Goal: Task Accomplishment & Management: Complete application form

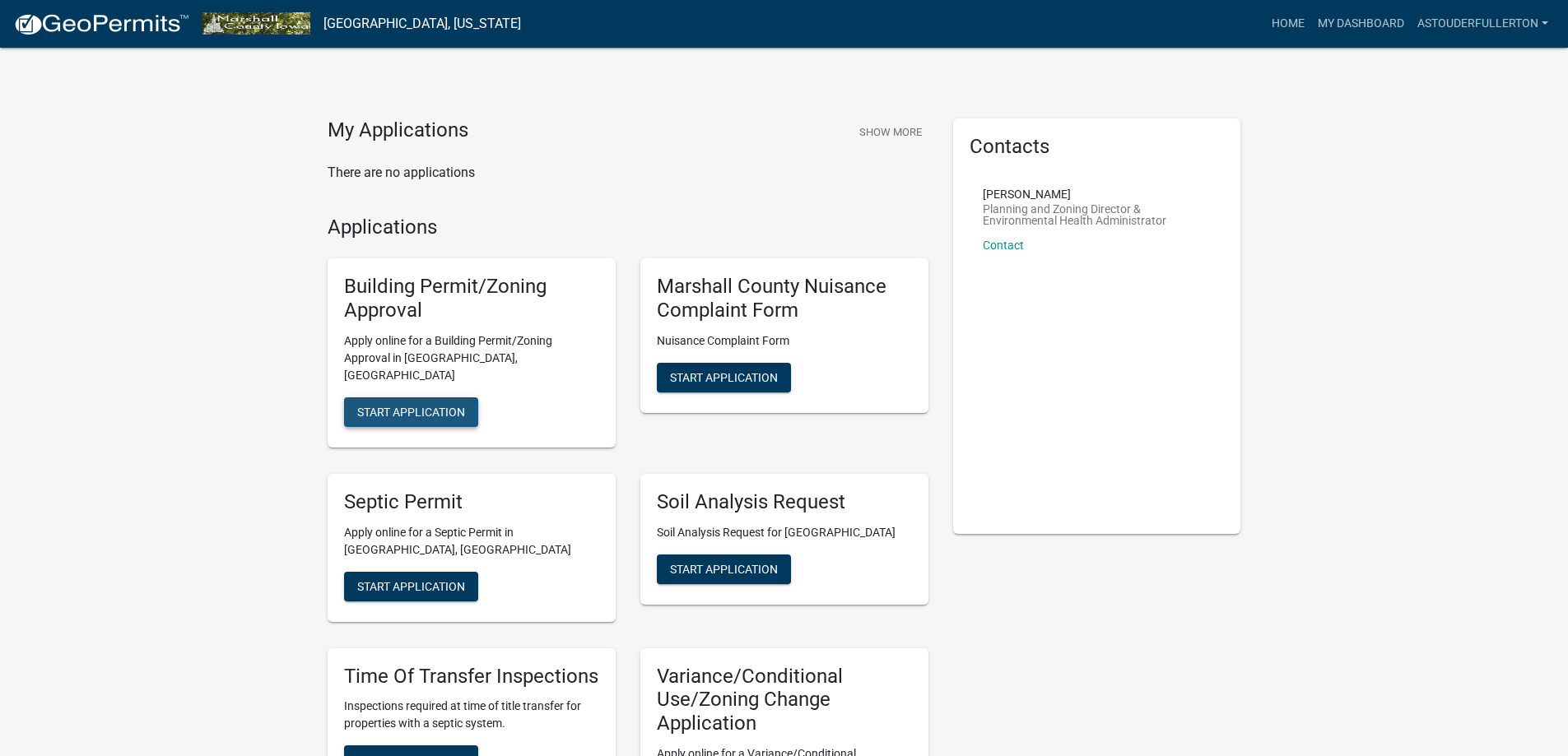
click at [424, 405] on span "Start Application" at bounding box center [411, 412] width 108 height 13
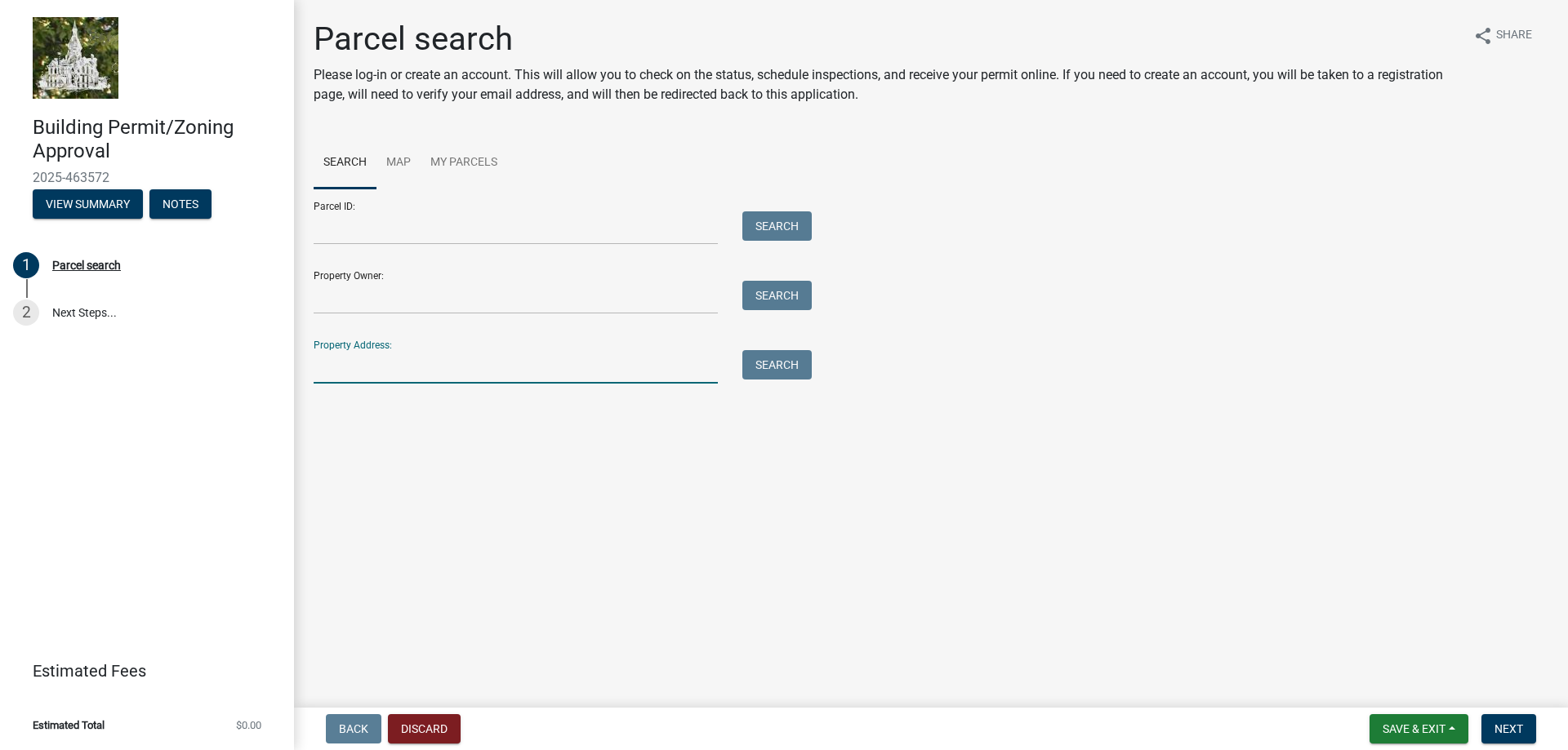
click at [372, 374] on input "Property Address:" at bounding box center [516, 366] width 404 height 33
type input "[STREET_ADDRESS]"
click at [780, 373] on button "Search" at bounding box center [777, 364] width 69 height 29
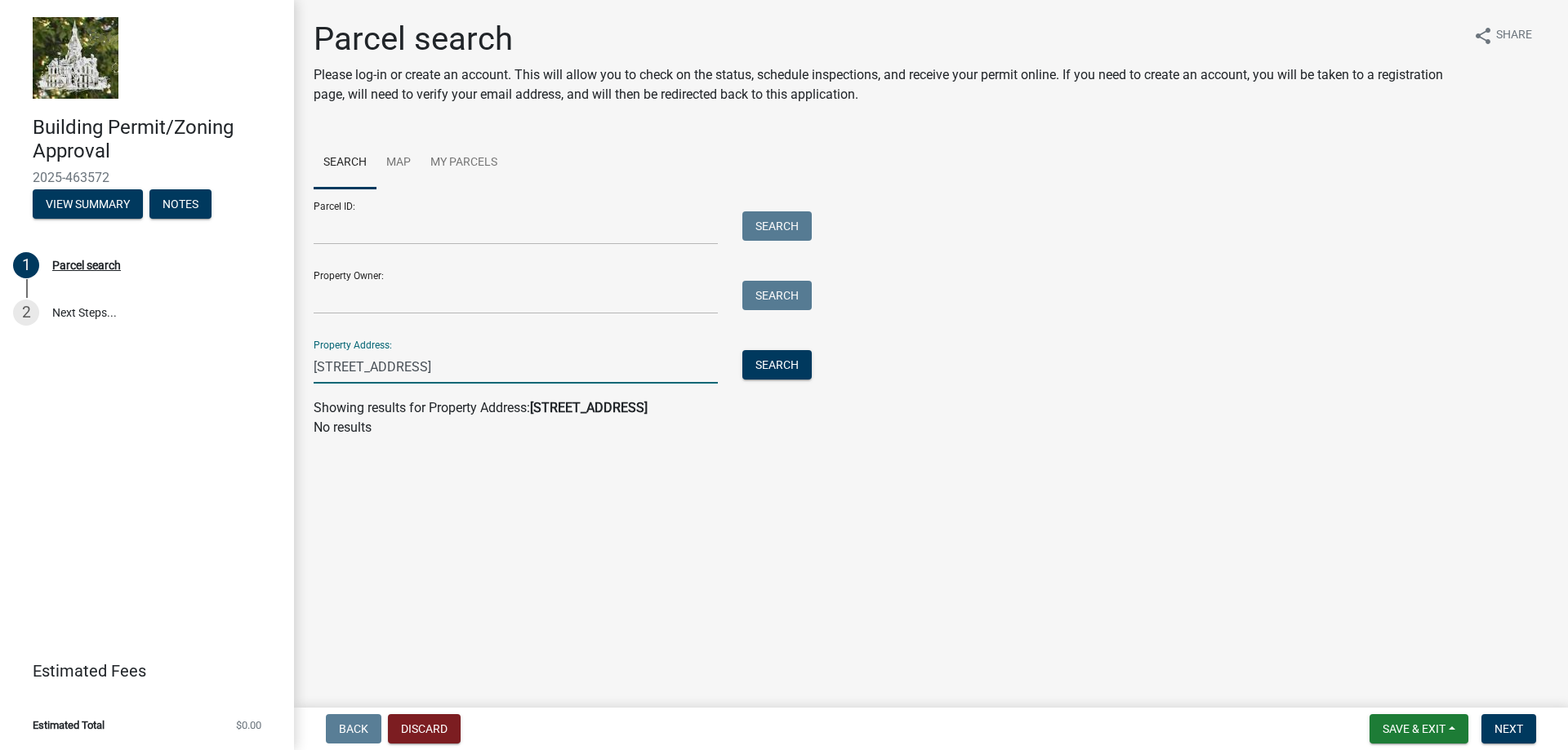
click at [594, 358] on input "[STREET_ADDRESS]" at bounding box center [516, 366] width 404 height 33
drag, startPoint x: 425, startPoint y: 372, endPoint x: 277, endPoint y: 367, distance: 148.1
click at [277, 367] on div "Building Permit/Zoning Approval 2025-463572 View Summary Notes 1 Parcel search …" at bounding box center [784, 375] width 1568 height 750
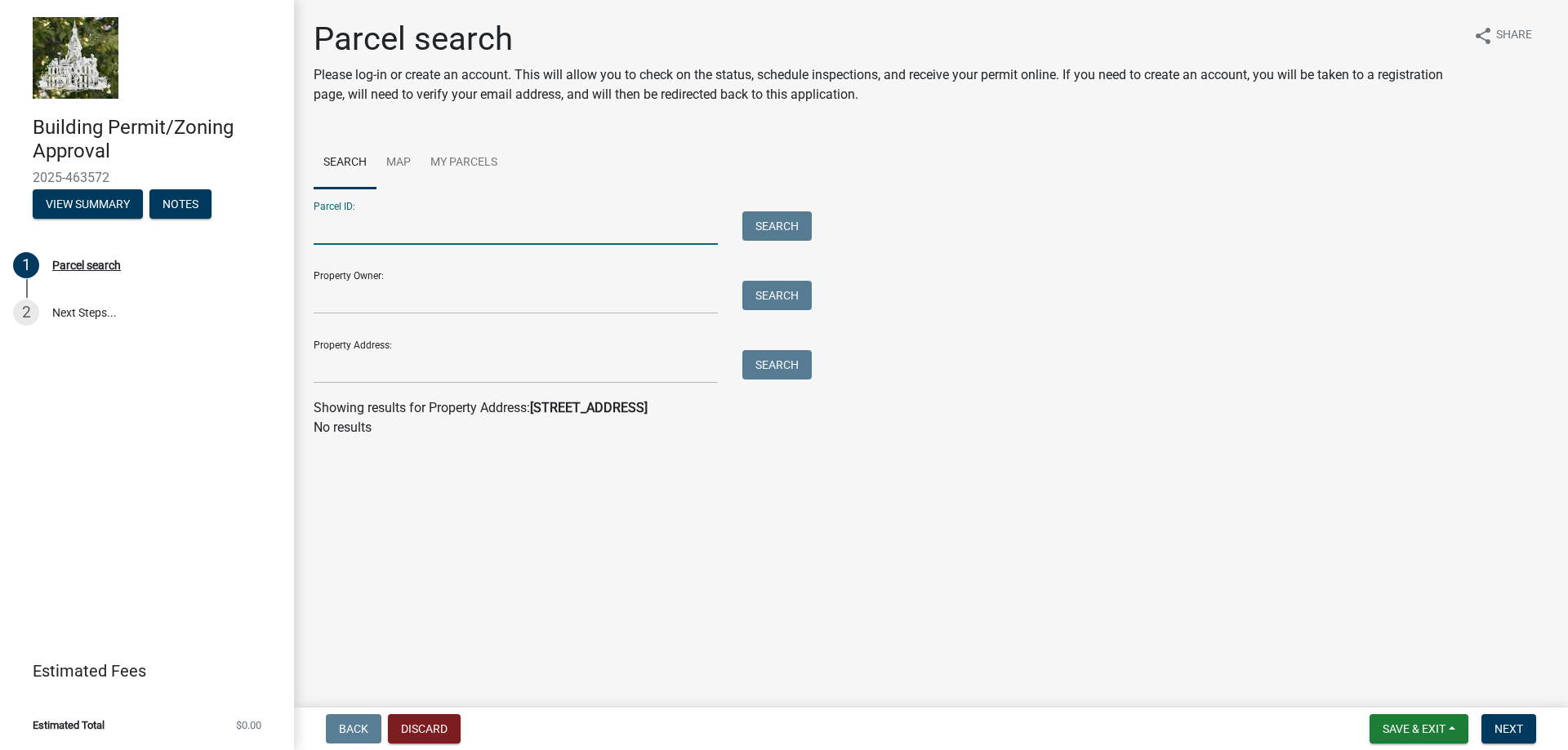
click at [409, 236] on input "Parcel ID:" at bounding box center [516, 228] width 404 height 33
paste input "8220-12-100-750"
type input "8220-12-100-750"
click at [761, 222] on button "Search" at bounding box center [777, 226] width 69 height 29
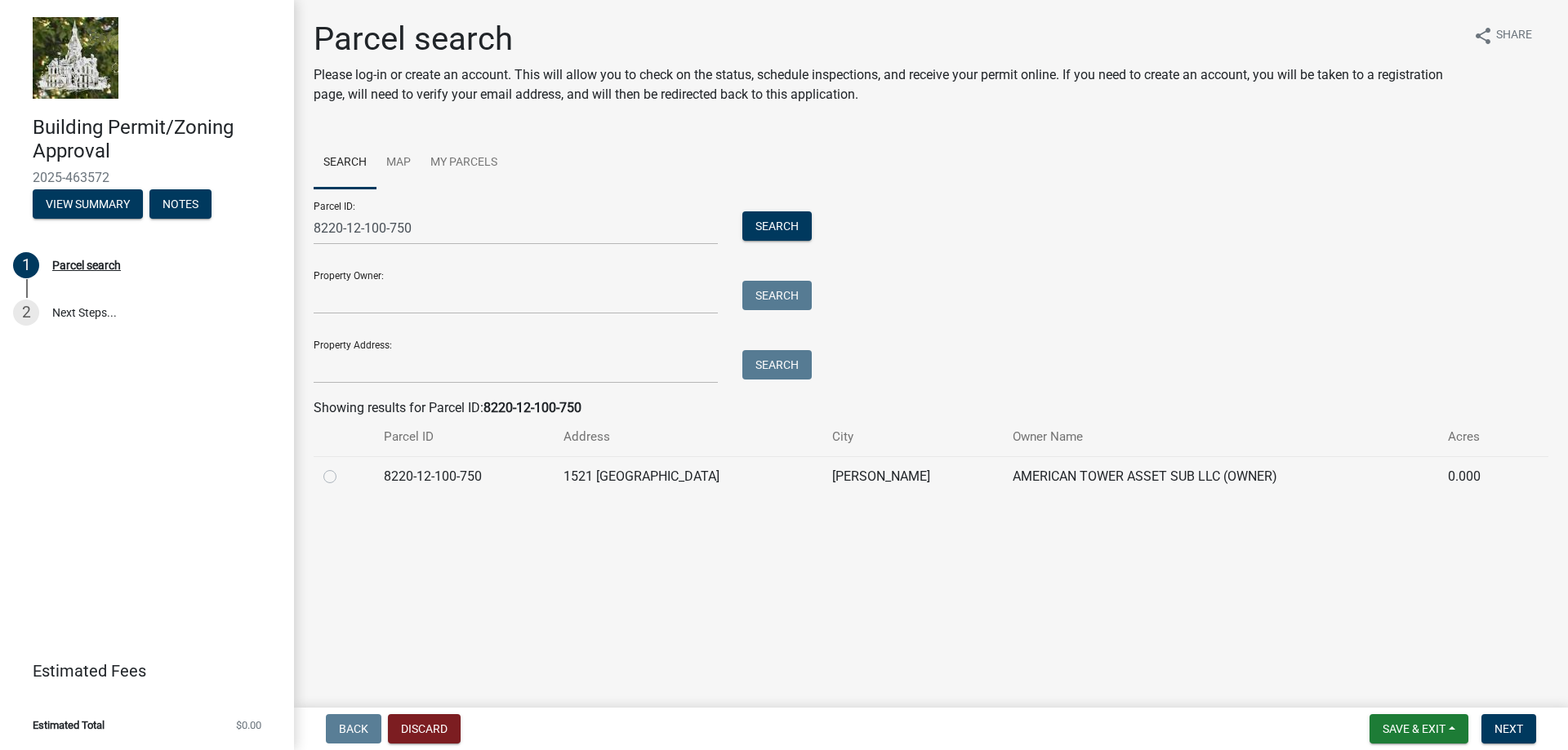
click at [343, 467] on label at bounding box center [343, 467] width 0 height 0
click at [343, 474] on input "radio" at bounding box center [348, 472] width 10 height 10
radio input "true"
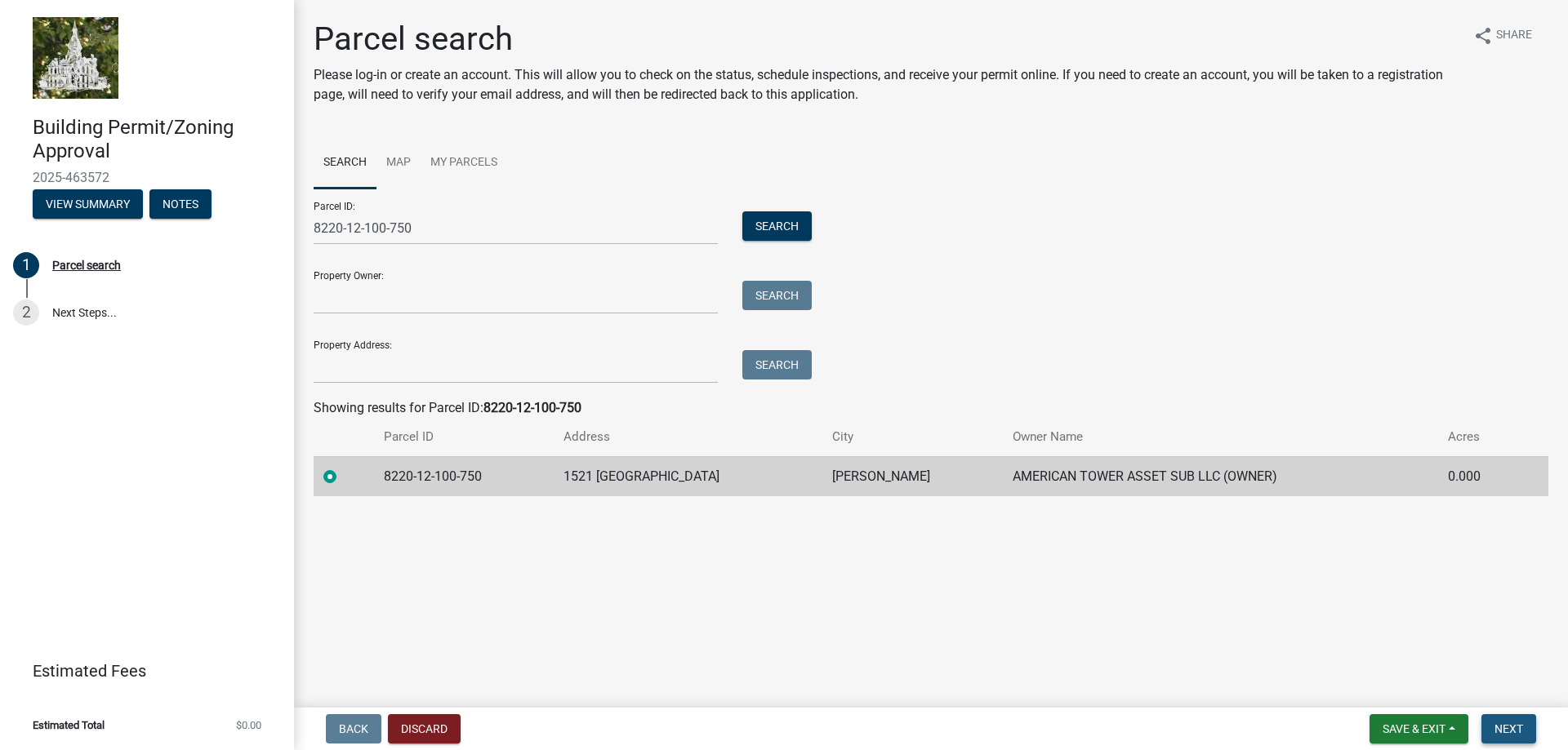
click at [1509, 728] on span "Next" at bounding box center [1509, 729] width 28 height 13
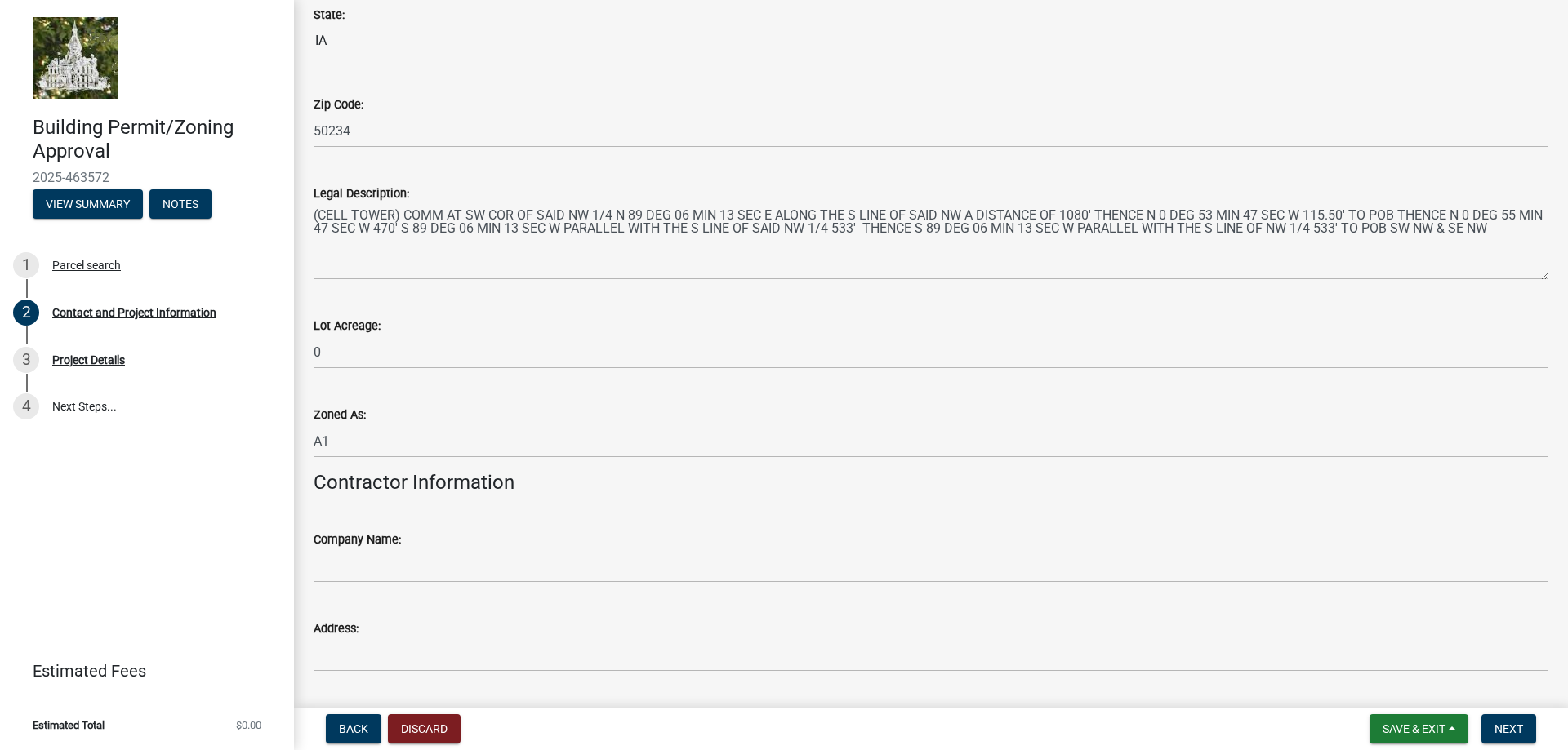
scroll to position [1388, 0]
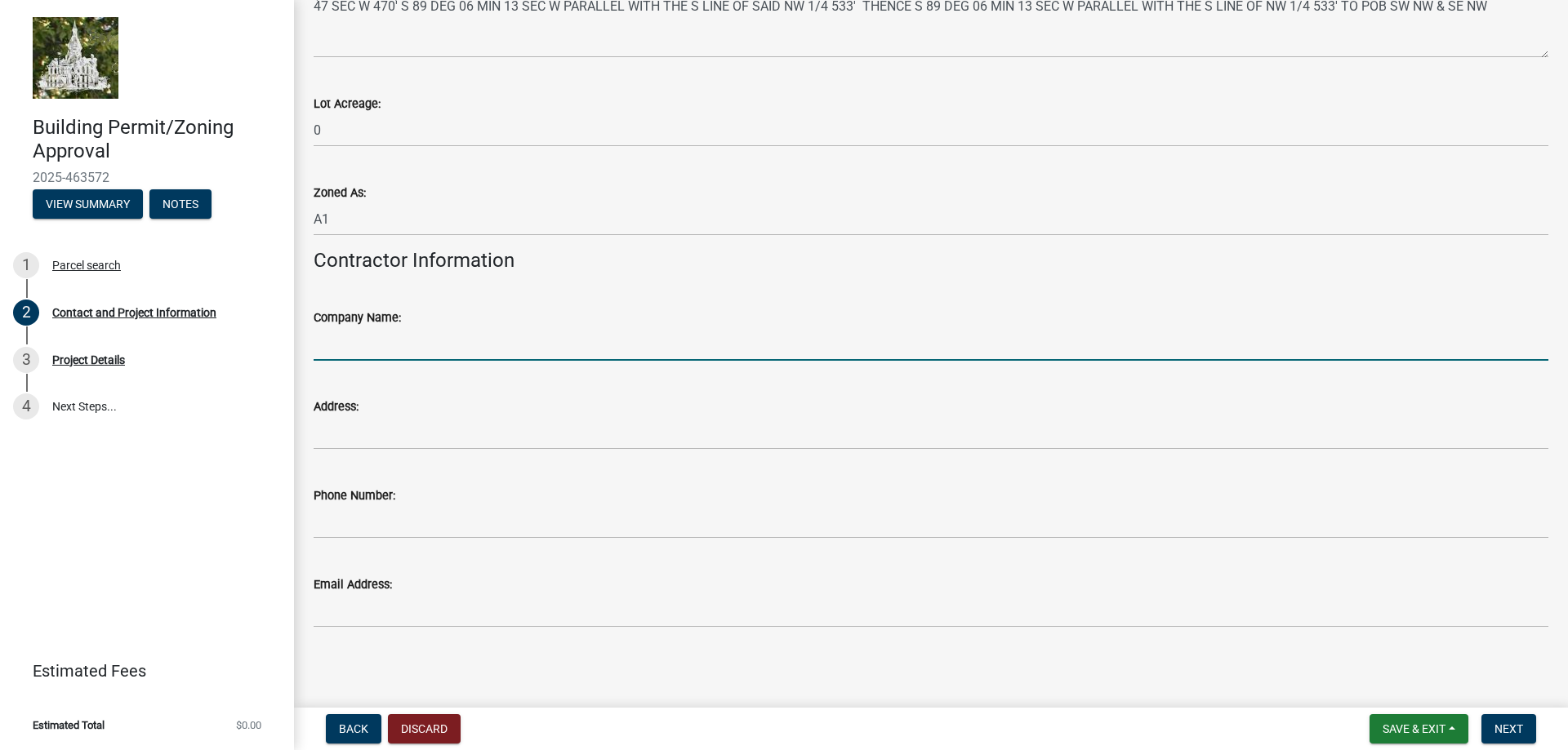
click at [436, 343] on input "Company Name:" at bounding box center [932, 343] width 1235 height 33
click at [368, 328] on input "Company Name:" at bounding box center [932, 343] width 1235 height 33
type input "TBD"
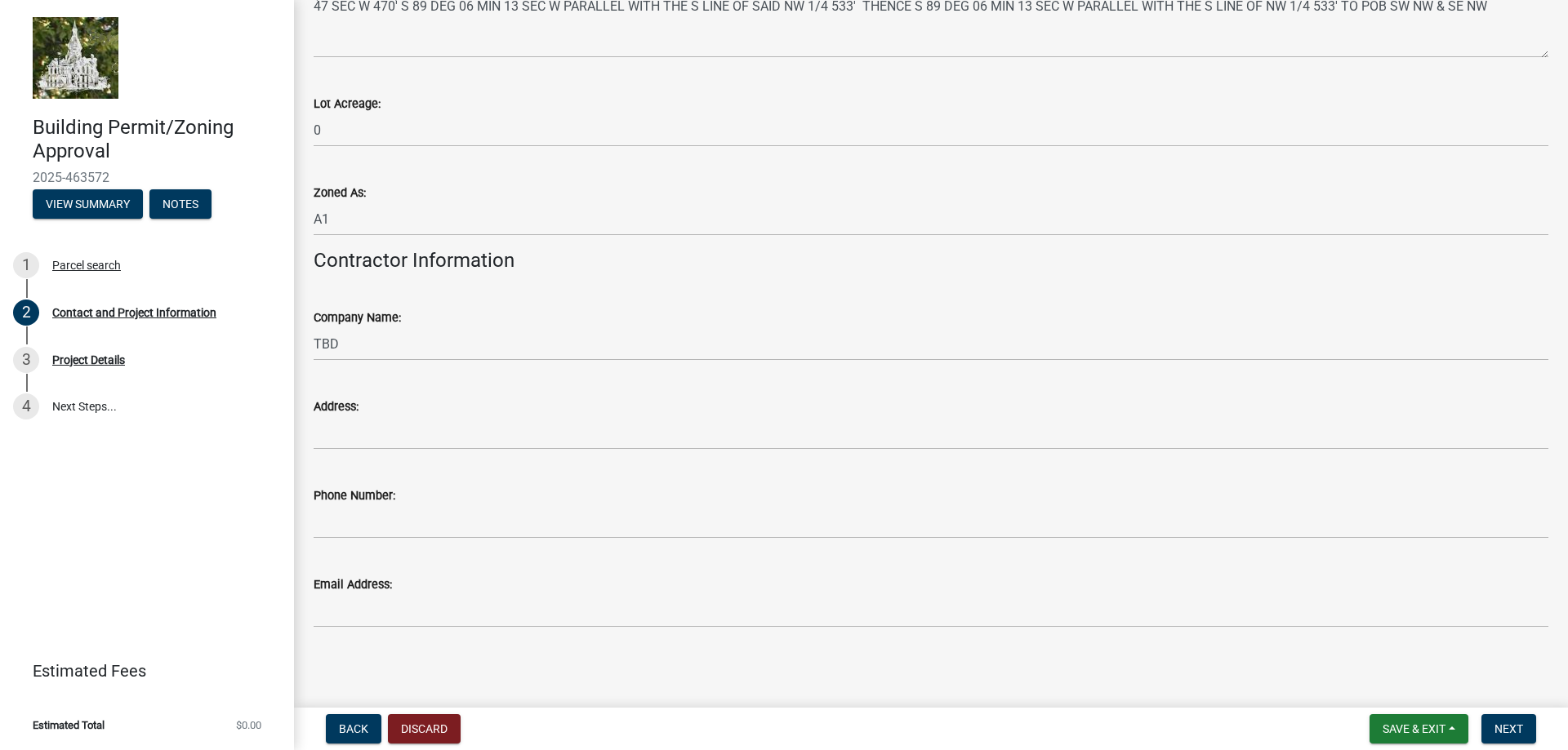
scroll to position [1391, 0]
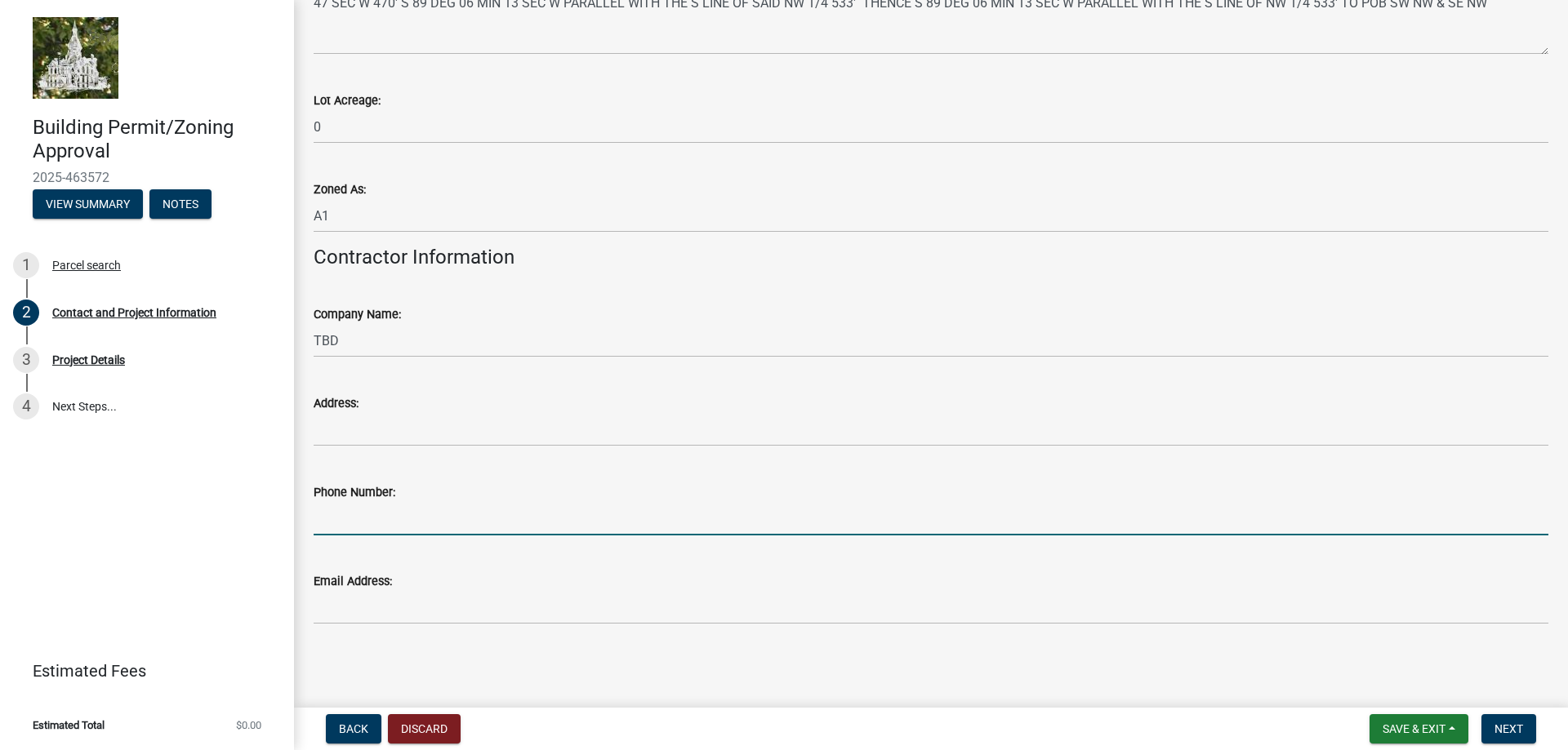
click at [507, 517] on input "Phone Number:" at bounding box center [932, 519] width 1235 height 33
type input "[PHONE_NUMBER]"
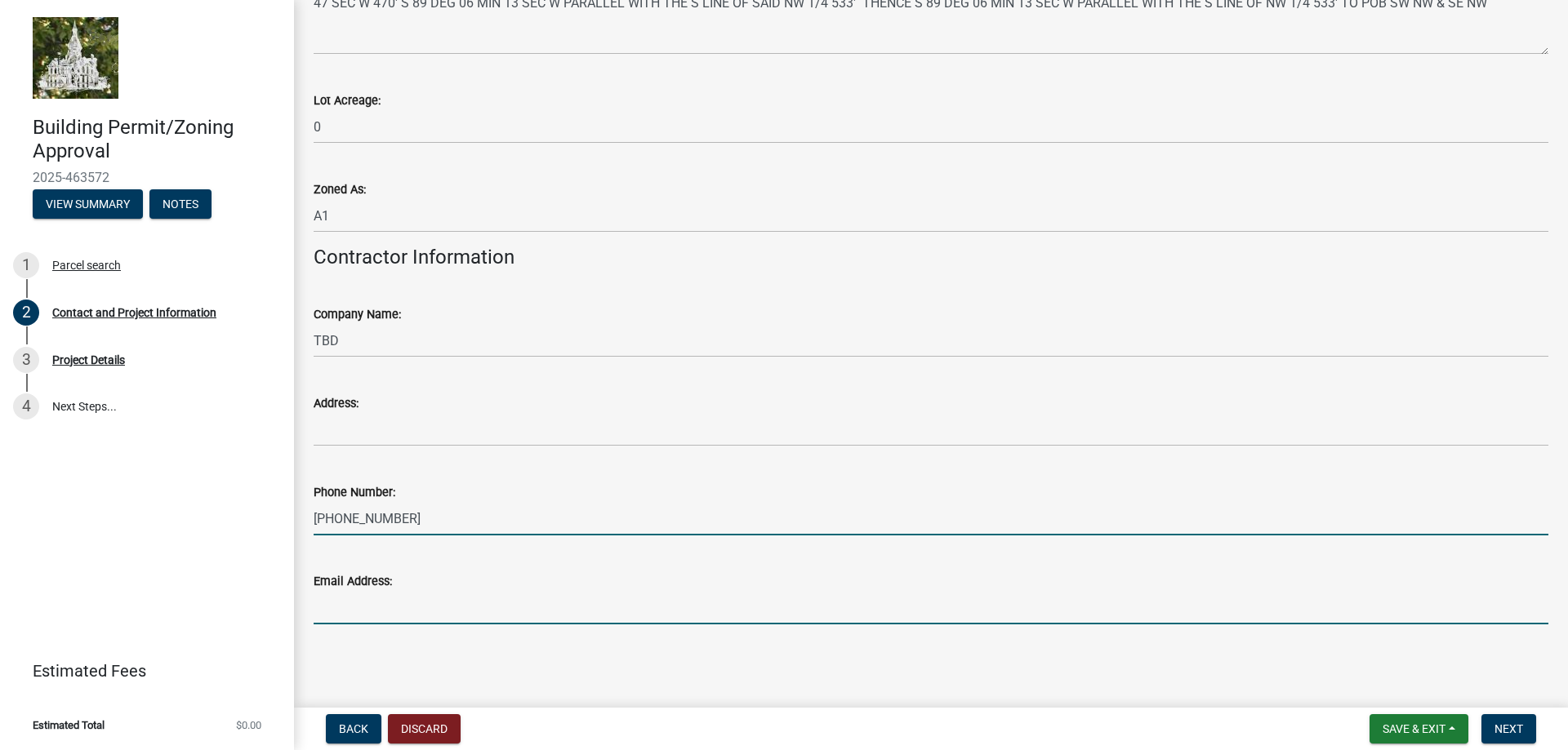
click at [415, 596] on input "Email Address:" at bounding box center [932, 607] width 1235 height 33
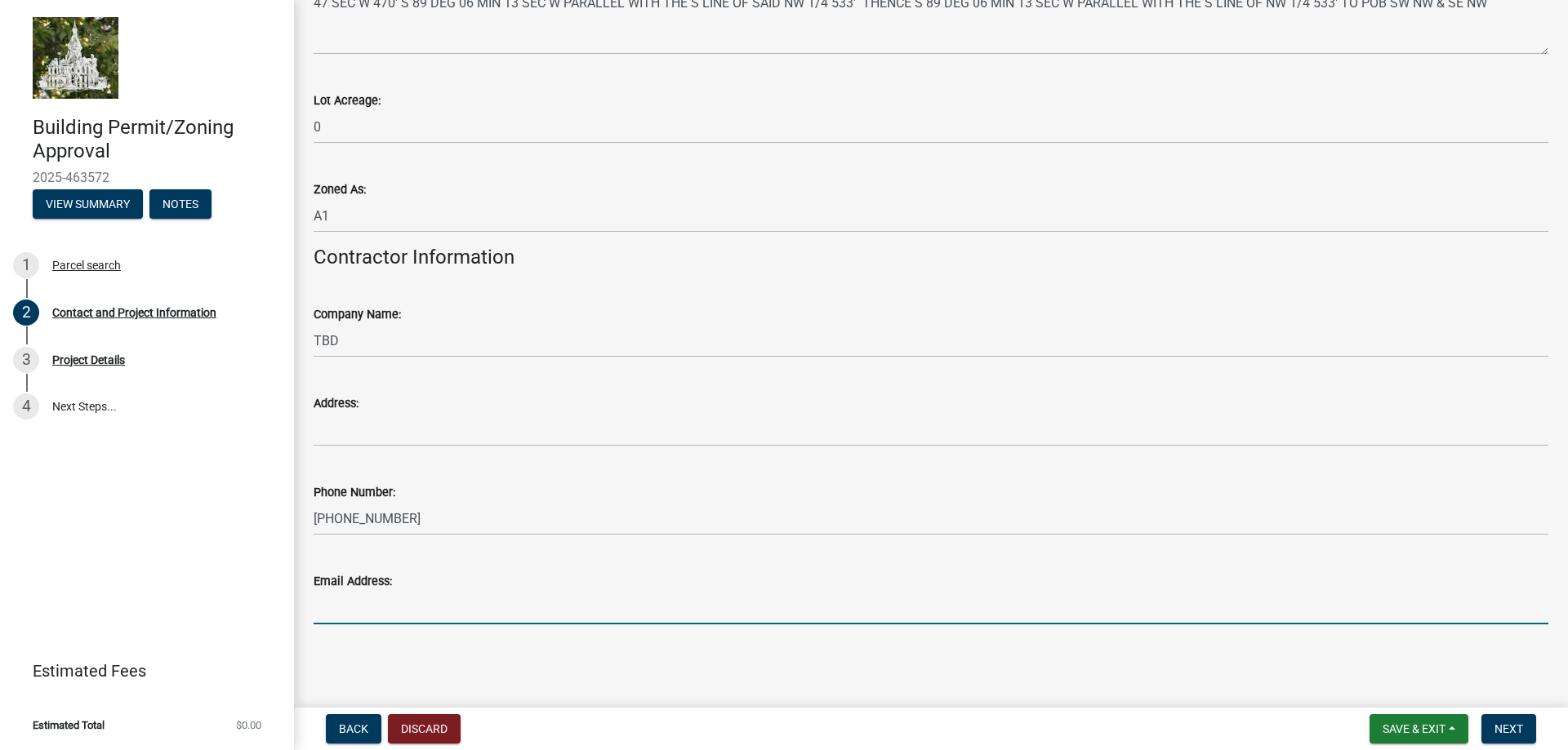
type input "[EMAIL_ADDRESS][DOMAIN_NAME]"
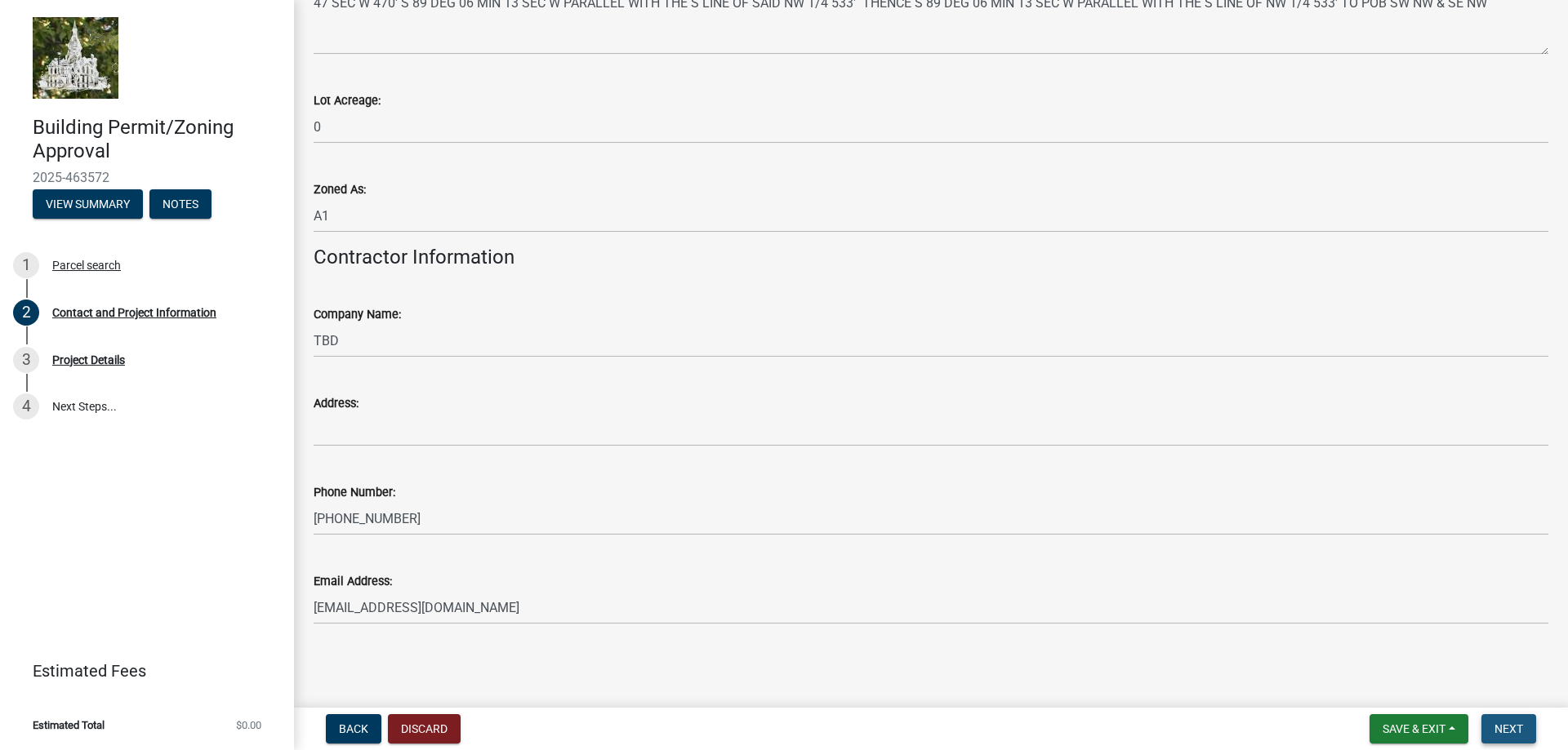
click at [1497, 726] on span "Next" at bounding box center [1509, 729] width 28 height 13
click at [1491, 725] on button "Next" at bounding box center [1509, 728] width 55 height 29
click at [870, 486] on div "Phone Number:" at bounding box center [932, 492] width 1235 height 20
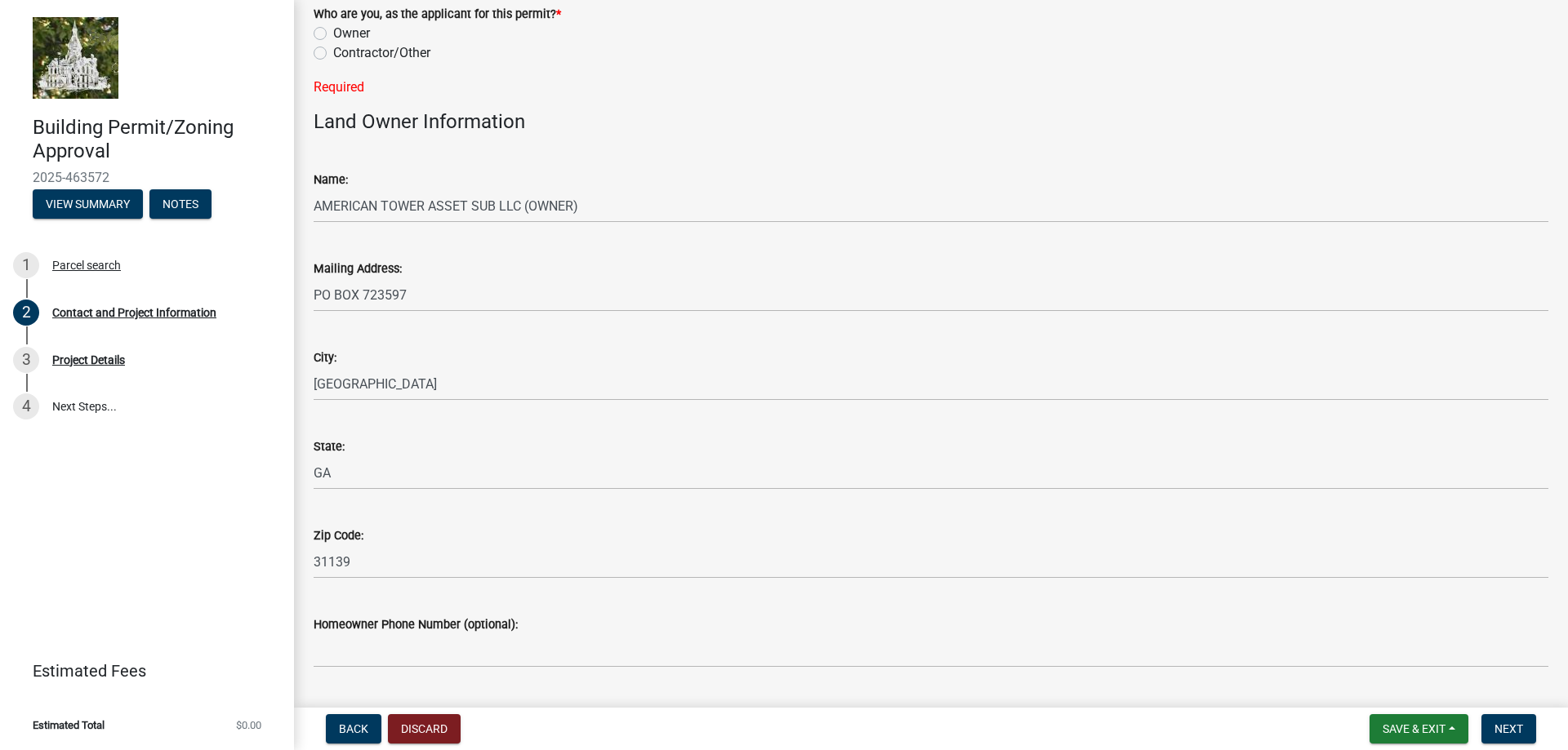
scroll to position [0, 0]
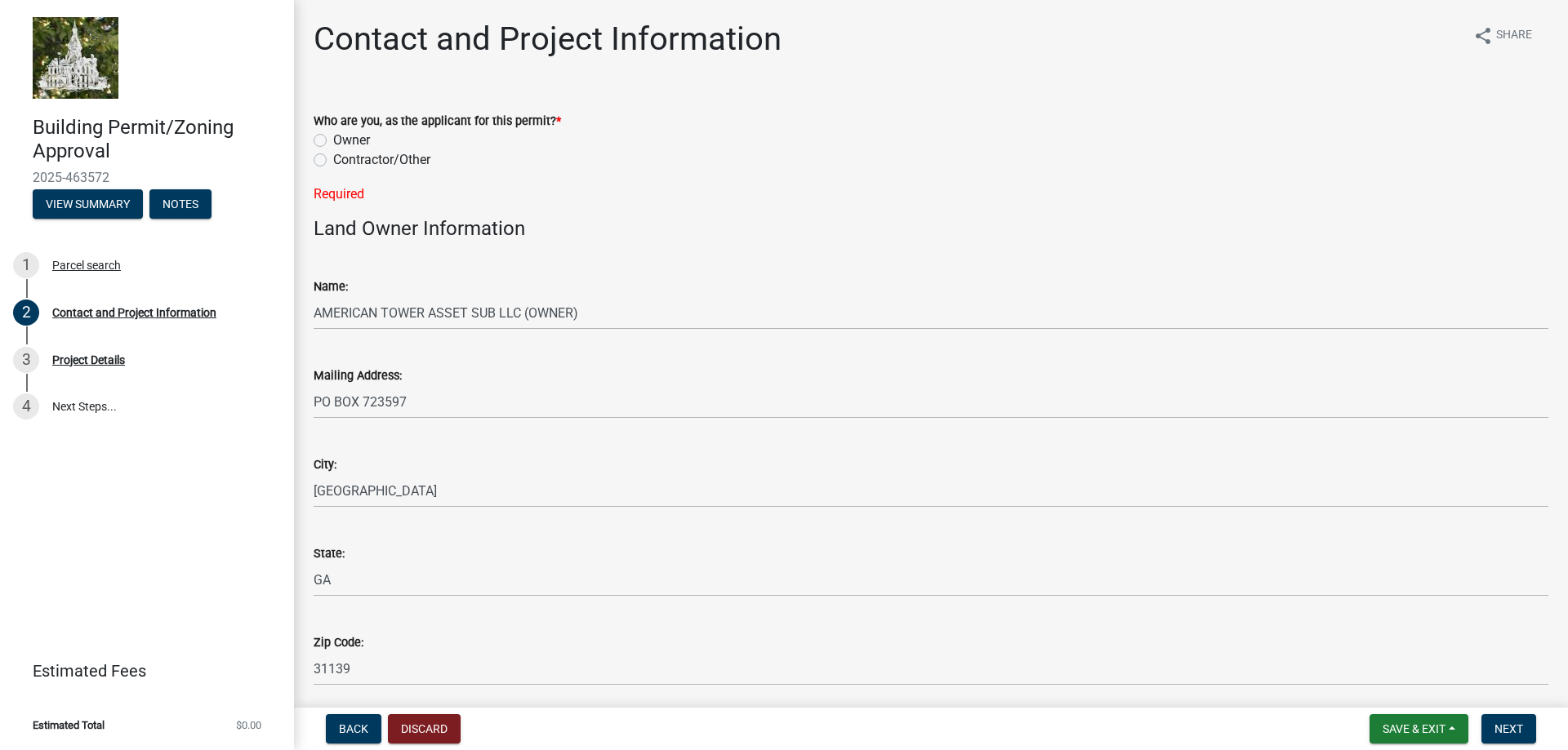
click at [333, 138] on label "Owner" at bounding box center [351, 140] width 37 height 20
click at [333, 138] on input "Owner" at bounding box center [338, 136] width 10 height 10
radio input "true"
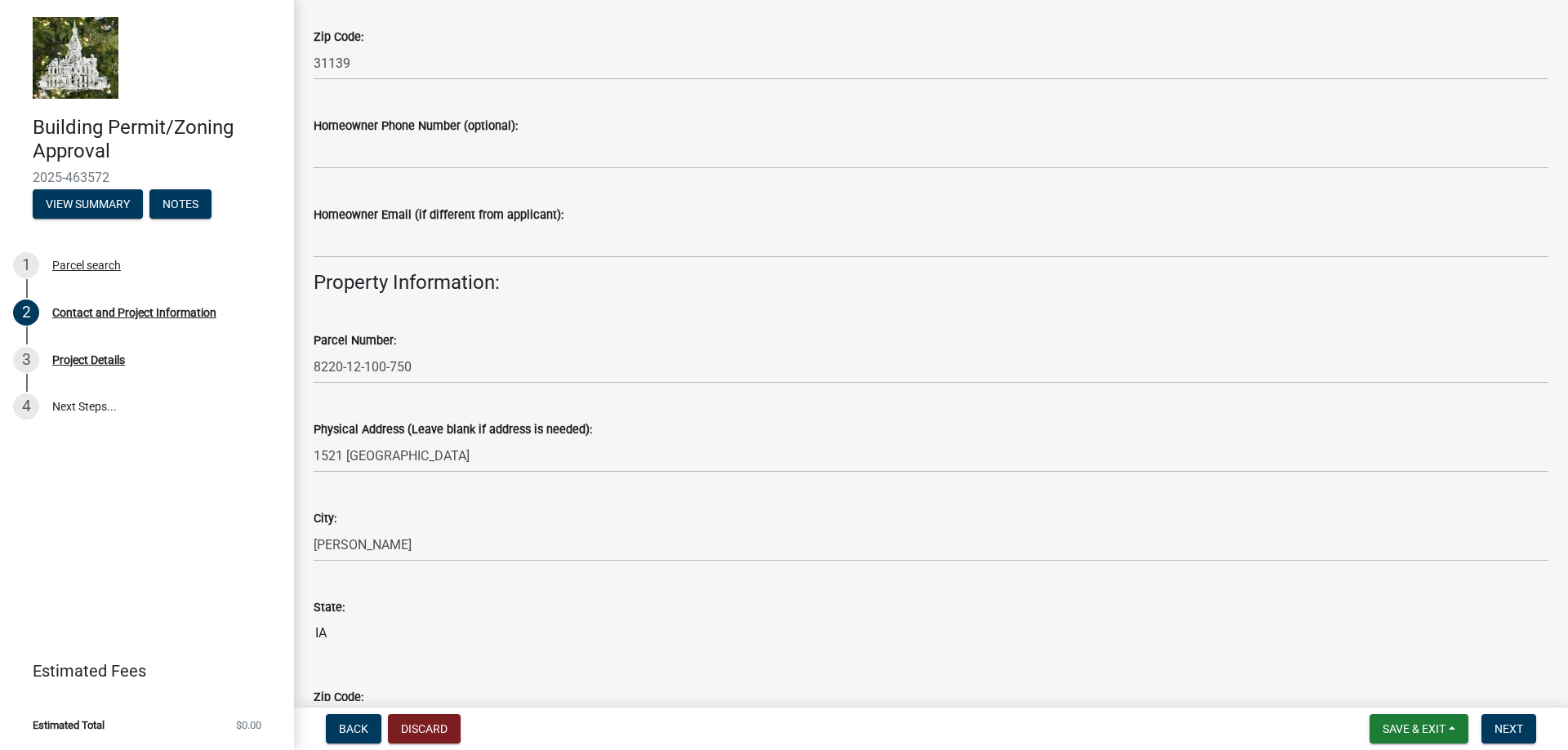
scroll to position [816, 0]
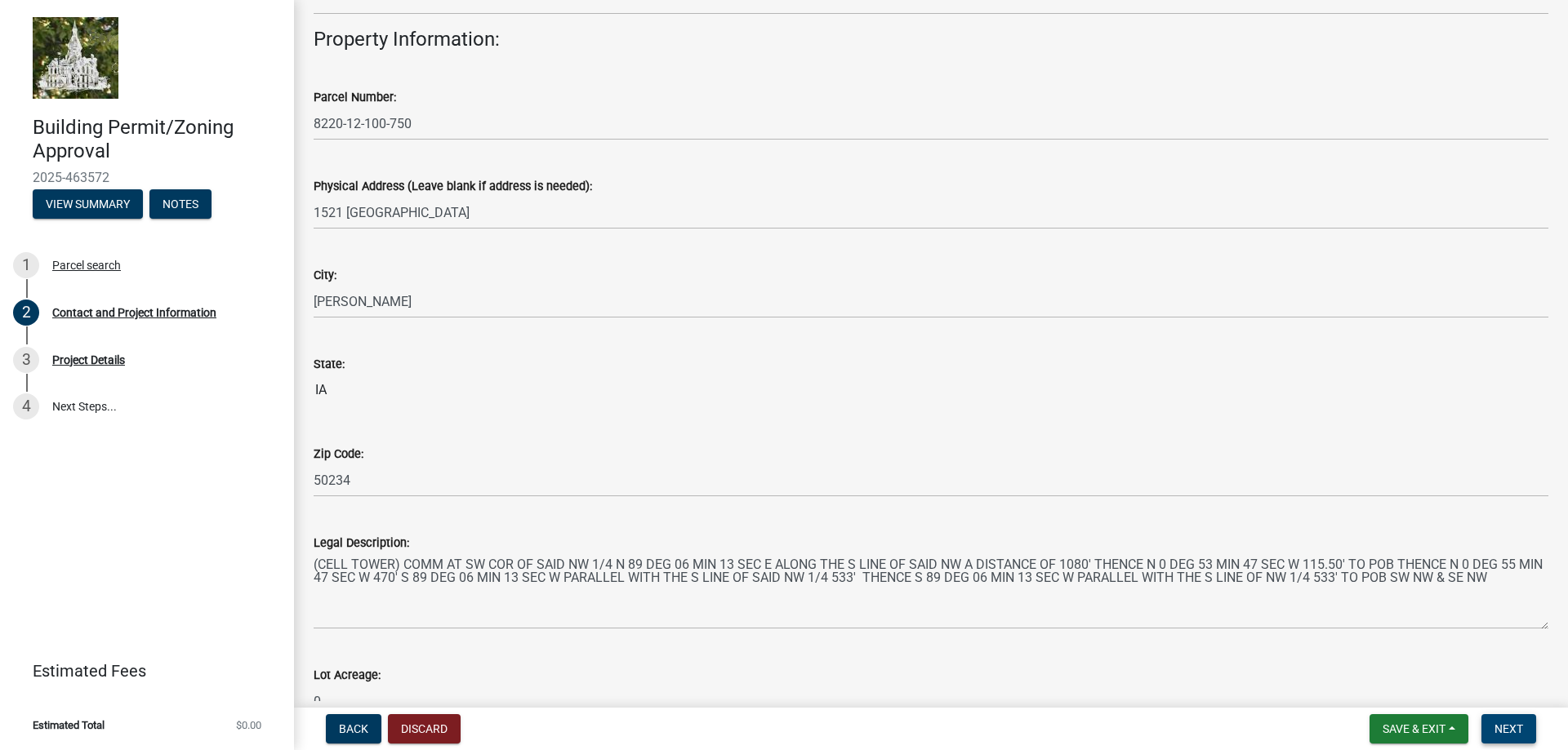
click at [1525, 726] on button "Next" at bounding box center [1509, 728] width 55 height 29
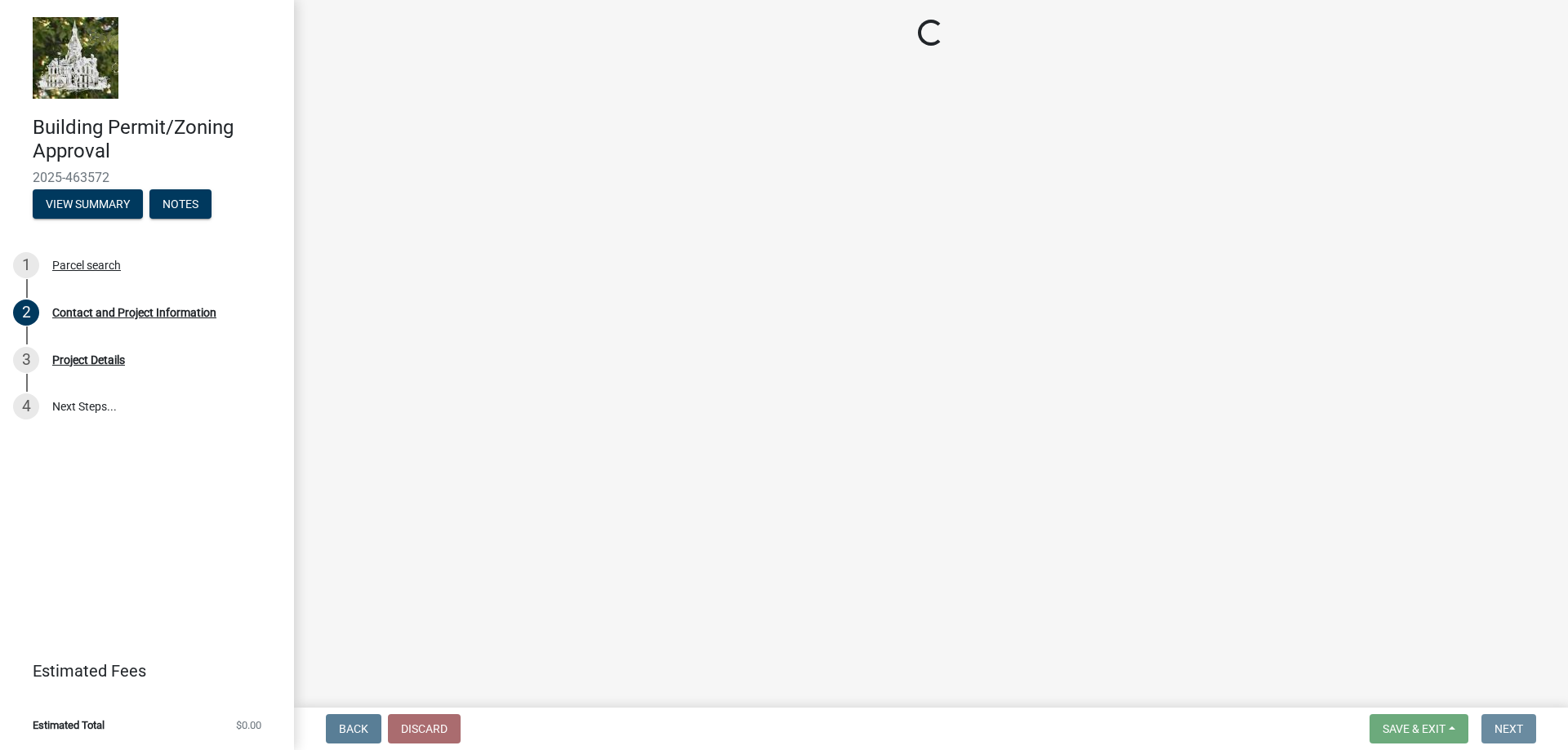
scroll to position [0, 0]
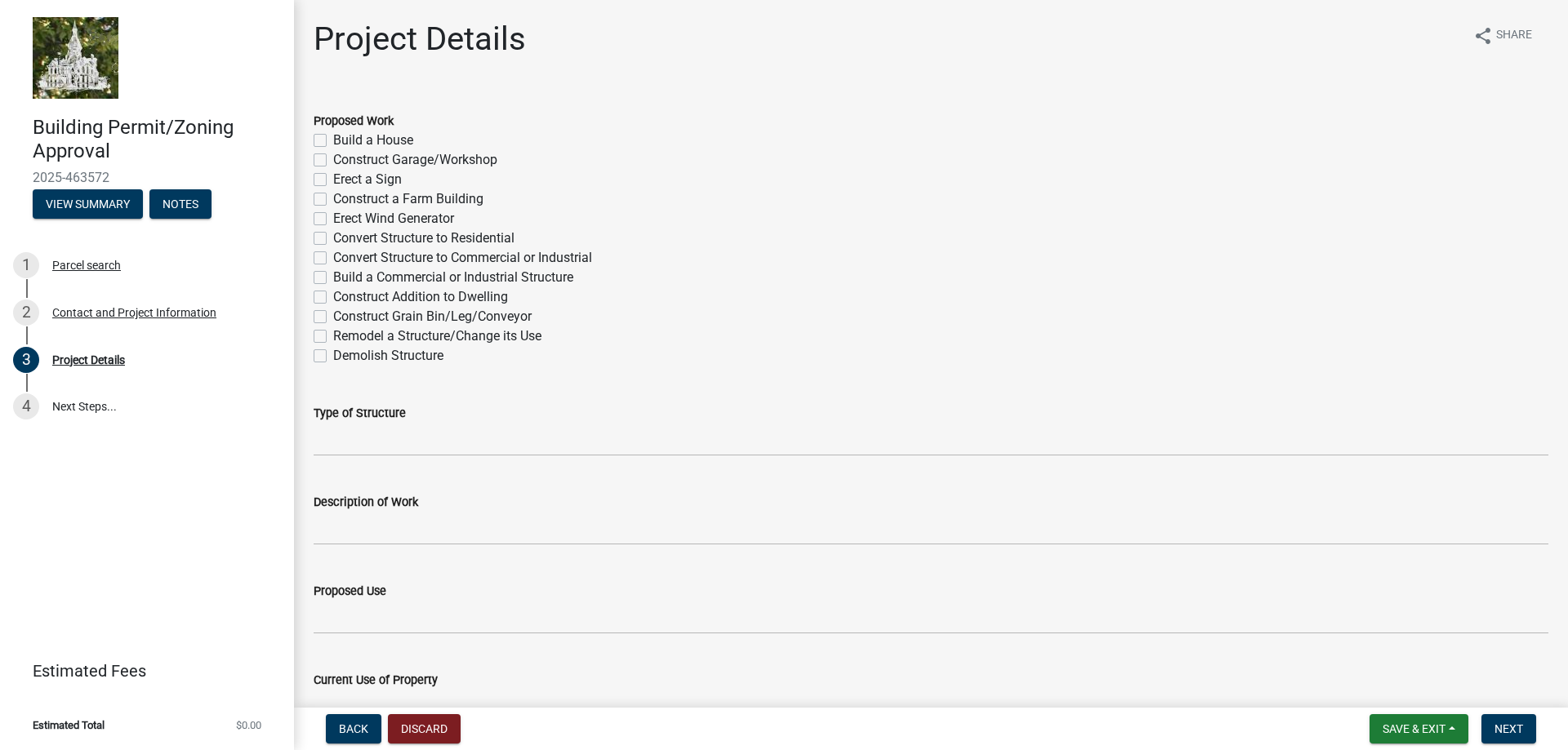
click at [417, 337] on label "Remodel a Structure/Change its Use" at bounding box center [437, 336] width 209 height 20
click at [344, 337] on input "Remodel a Structure/Change its Use" at bounding box center [338, 331] width 10 height 10
checkbox input "true"
checkbox input "false"
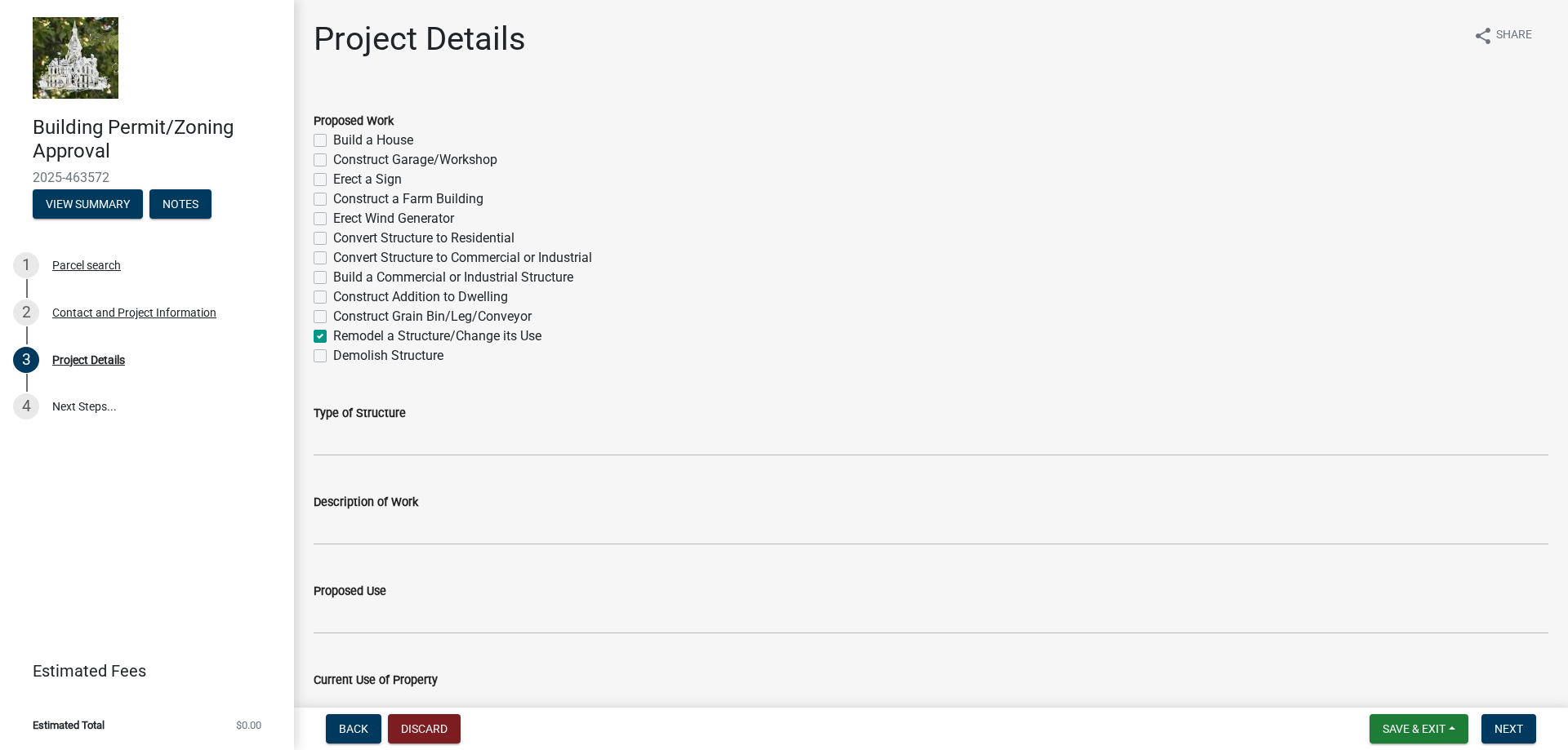
checkbox input "false"
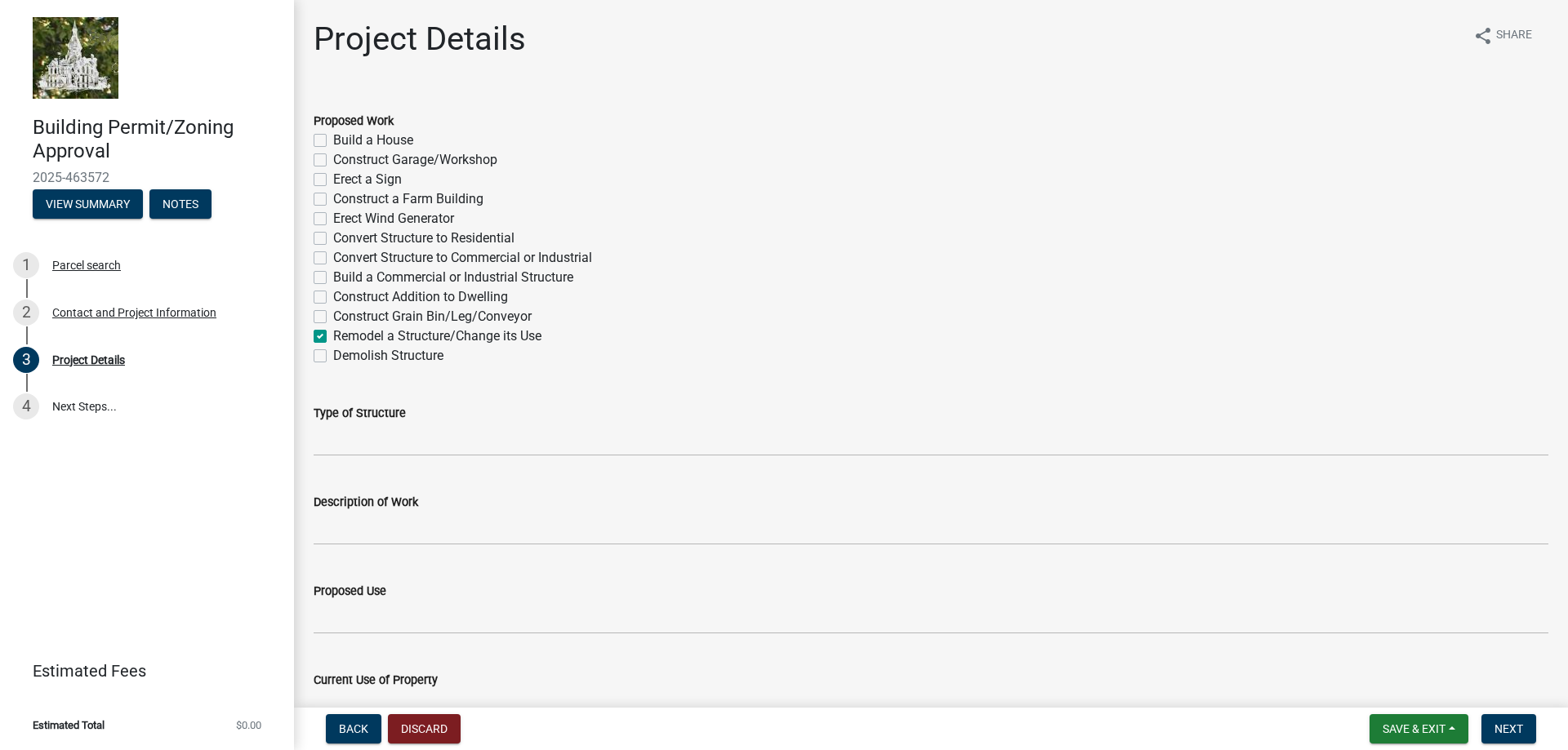
checkbox input "false"
checkbox input "true"
checkbox input "false"
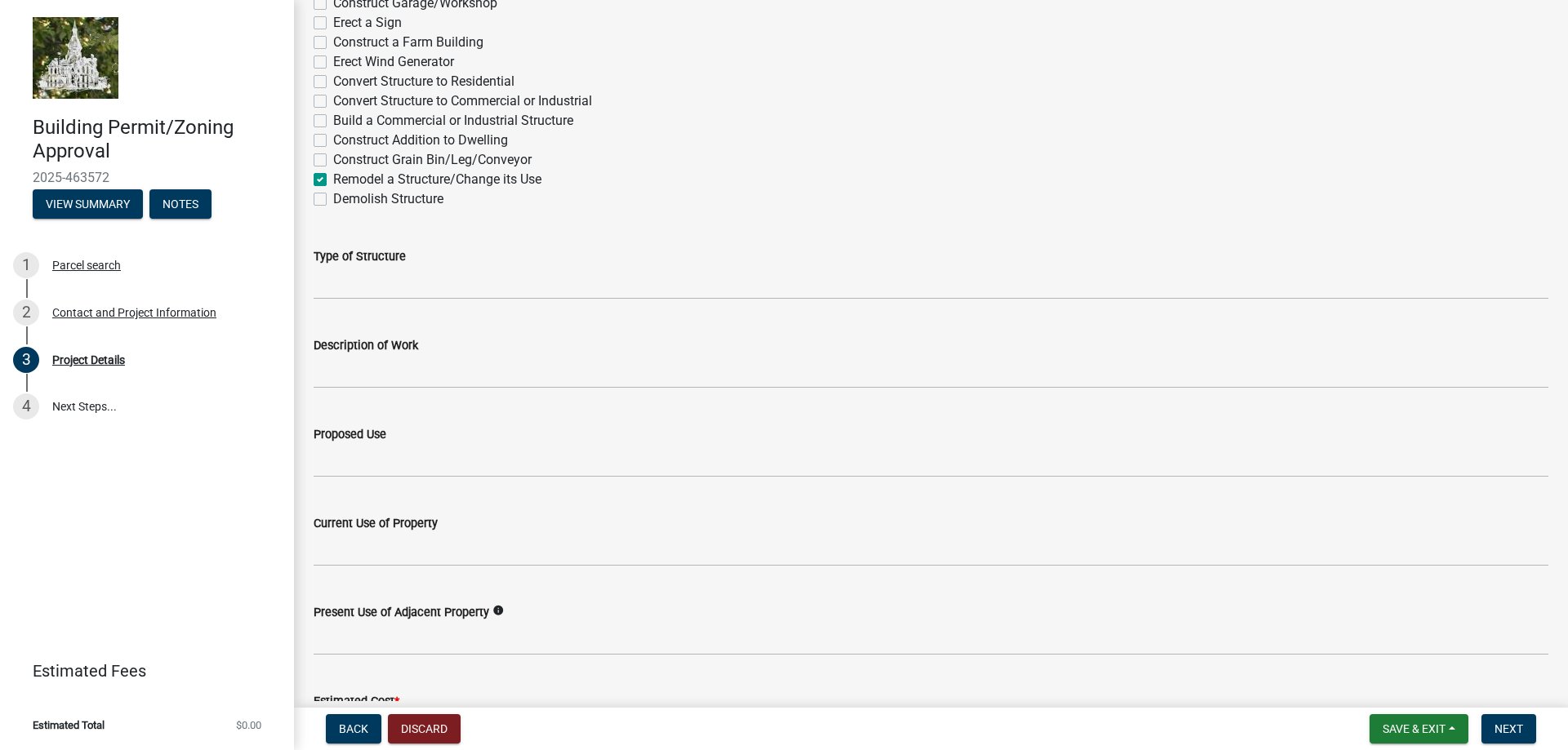
scroll to position [163, 0]
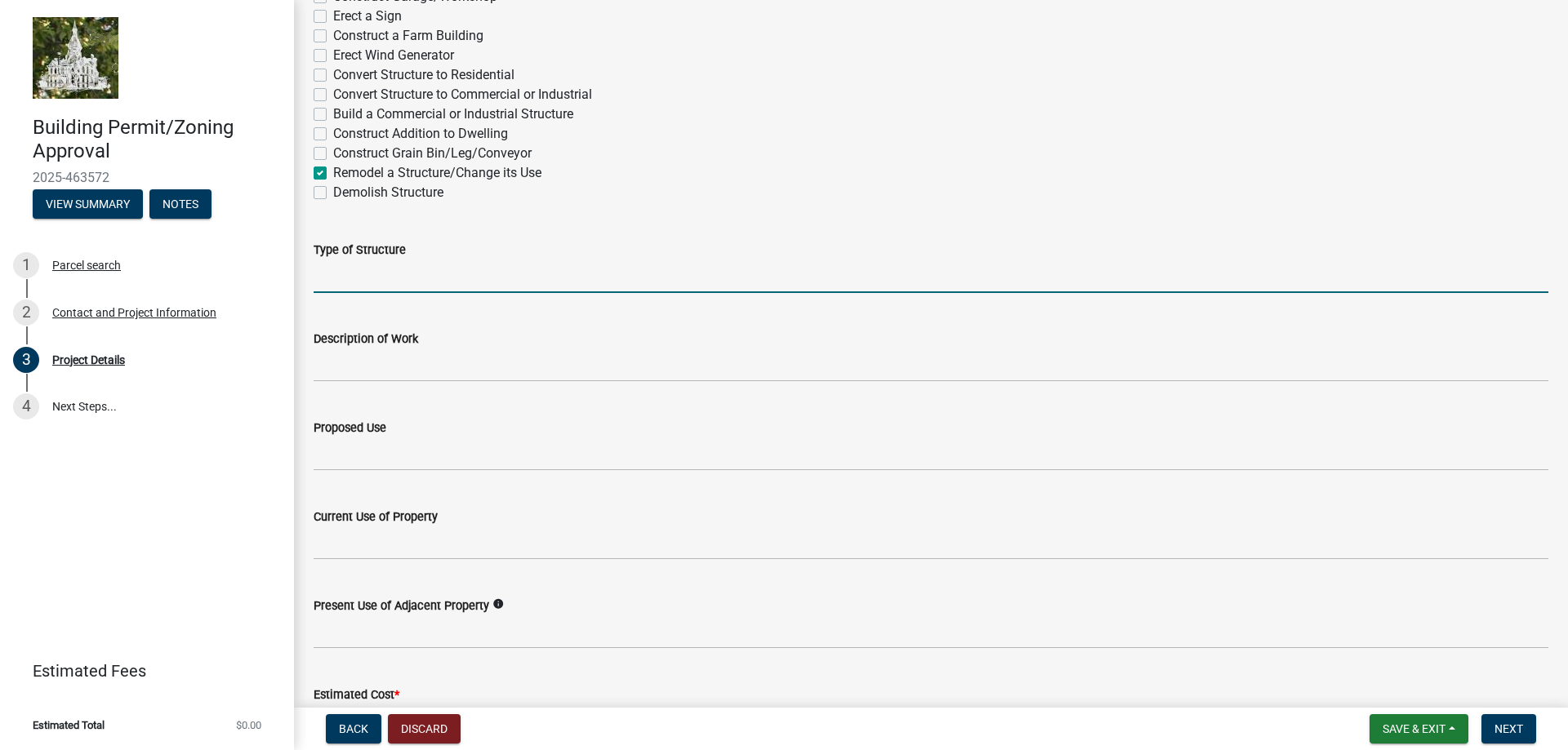
click at [442, 284] on input "Type of Structure" at bounding box center [932, 276] width 1235 height 33
type input "Telecommunications Tower"
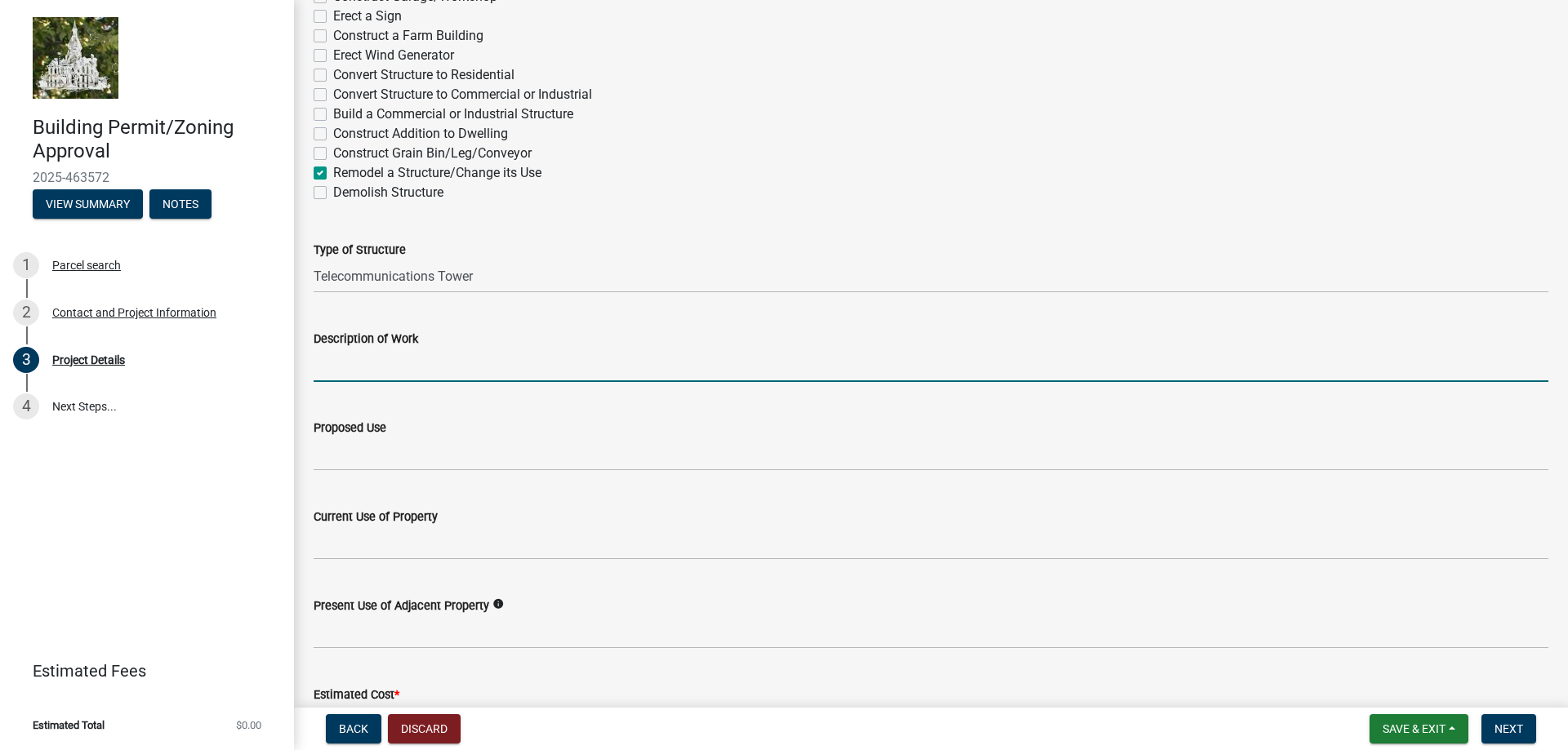
click at [430, 374] on input "Description of Work" at bounding box center [932, 365] width 1235 height 33
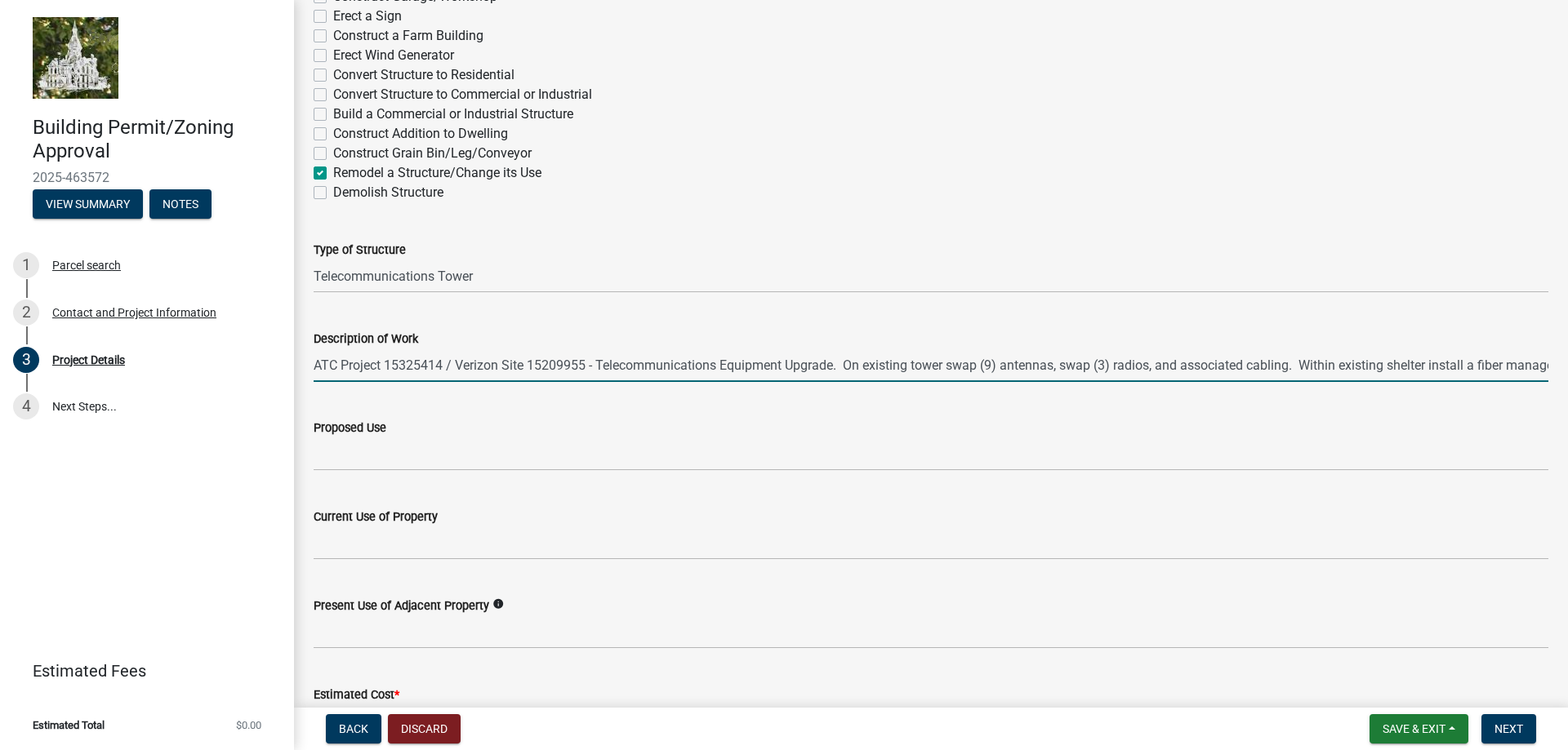
click at [573, 360] on input "ATC Project 15325414 / Verizon Site 15209955 - Telecommunications Equipment Upg…" at bounding box center [932, 365] width 1235 height 33
click at [567, 363] on input "ATC Project 15325414 / Verizon Site 15209955 - Telecommunications Equipment Upg…" at bounding box center [932, 365] width 1235 height 33
paste input "7454851"
click at [431, 368] on input "ATC Project 15325414 / Verizon Site 17454851 - Telecommunications Equipment Upg…" at bounding box center [932, 365] width 1235 height 33
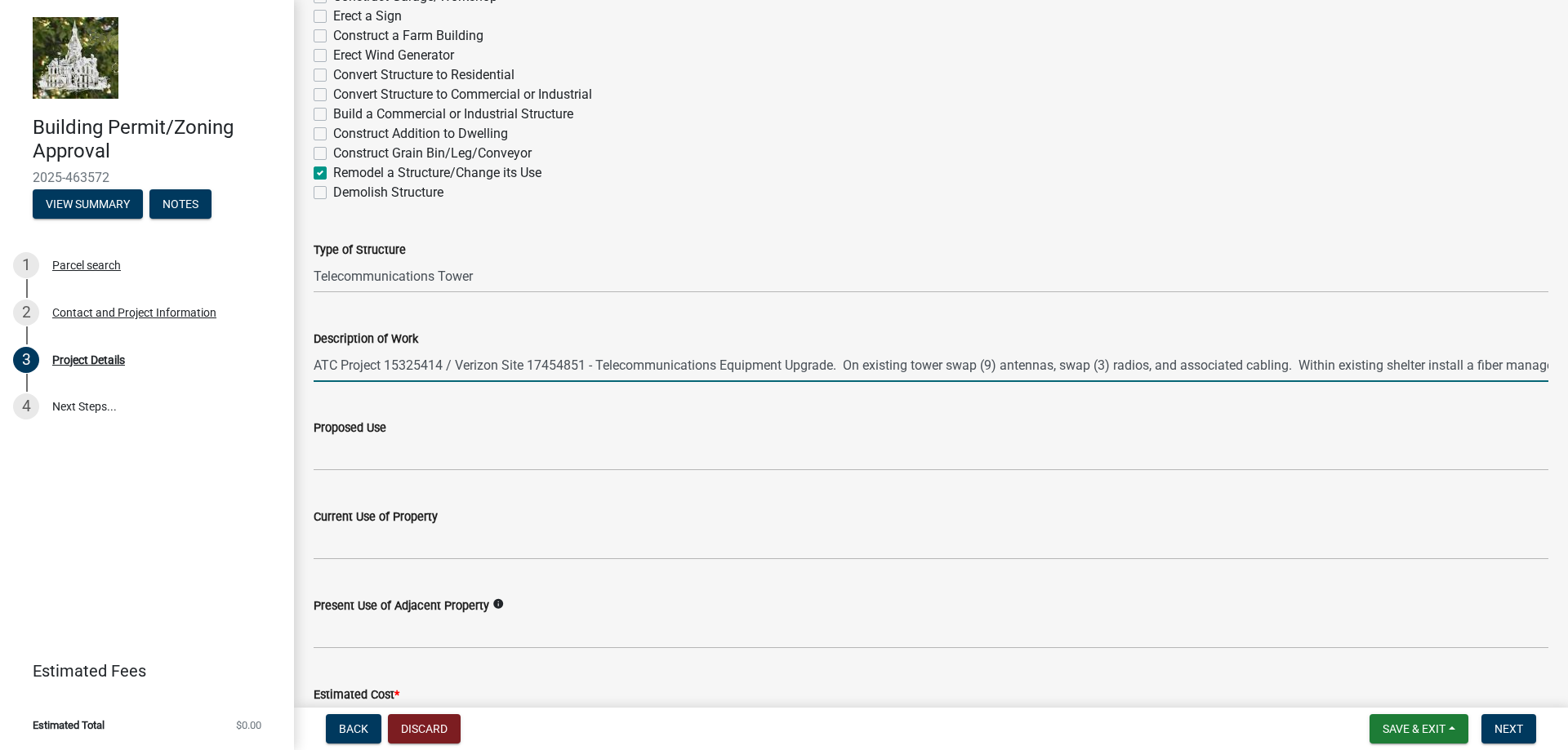
click at [431, 368] on input "ATC Project 15325414 / Verizon Site 17454851 - Telecommunications Equipment Upg…" at bounding box center [932, 365] width 1235 height 33
paste input "41037"
click at [962, 360] on input "ATC Project 15341037 / Verizon Site 17454851 - Telecommunications Equipment Upg…" at bounding box center [932, 365] width 1235 height 33
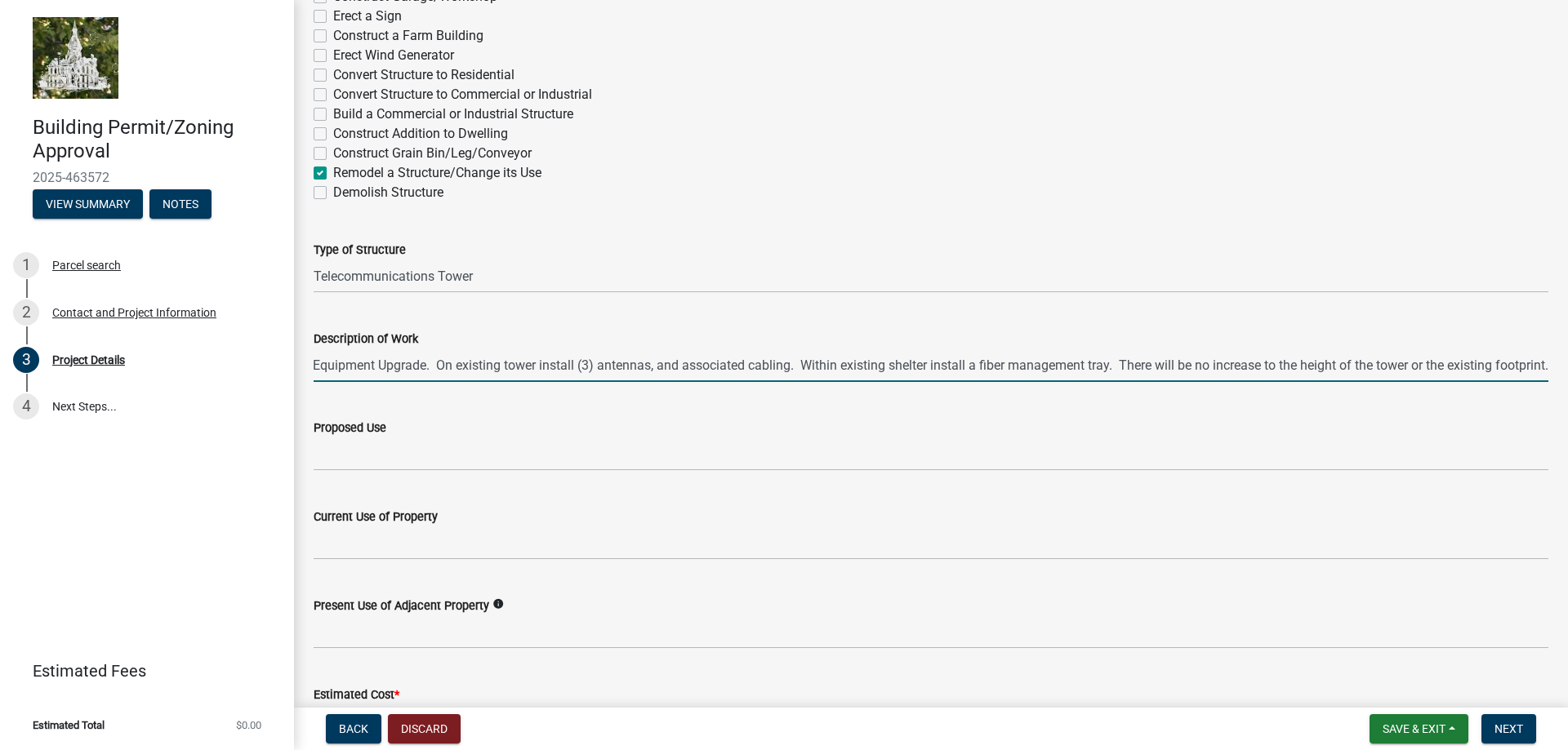
drag, startPoint x: 1203, startPoint y: 364, endPoint x: 1564, endPoint y: 365, distance: 361.0
click at [1564, 365] on main "Project Details share Share Proposed Work Build a House Construct Garage/Worksh…" at bounding box center [931, 351] width 1274 height 702
click at [1042, 361] on input "ATC Project 15341037 / Verizon Site 17454851 - Telecommunications Equipment Upg…" at bounding box center [932, 365] width 1235 height 33
type input "ATC Project 15341037 / Verizon Site 17454851 - Telecommunications Equipment Upg…"
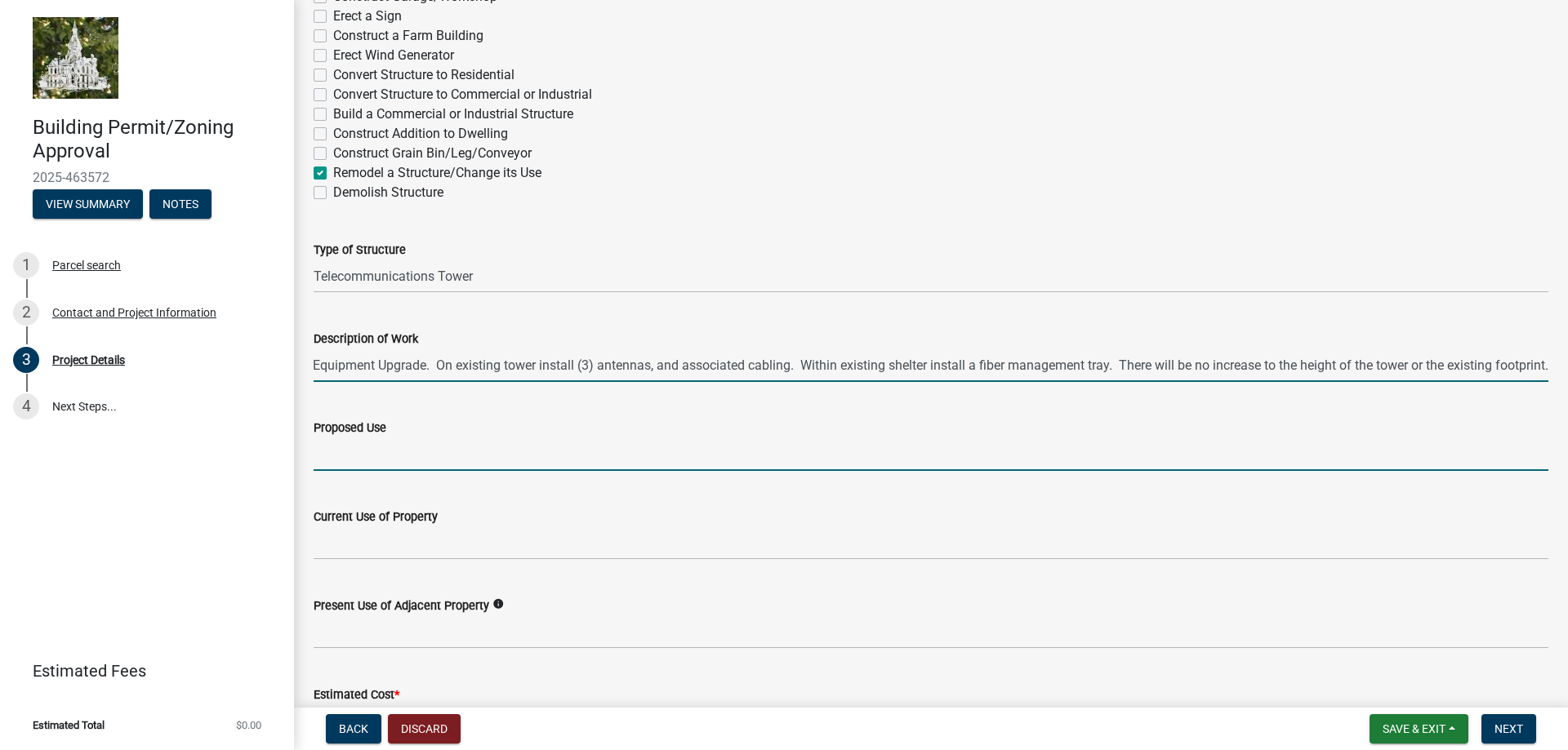
scroll to position [0, 0]
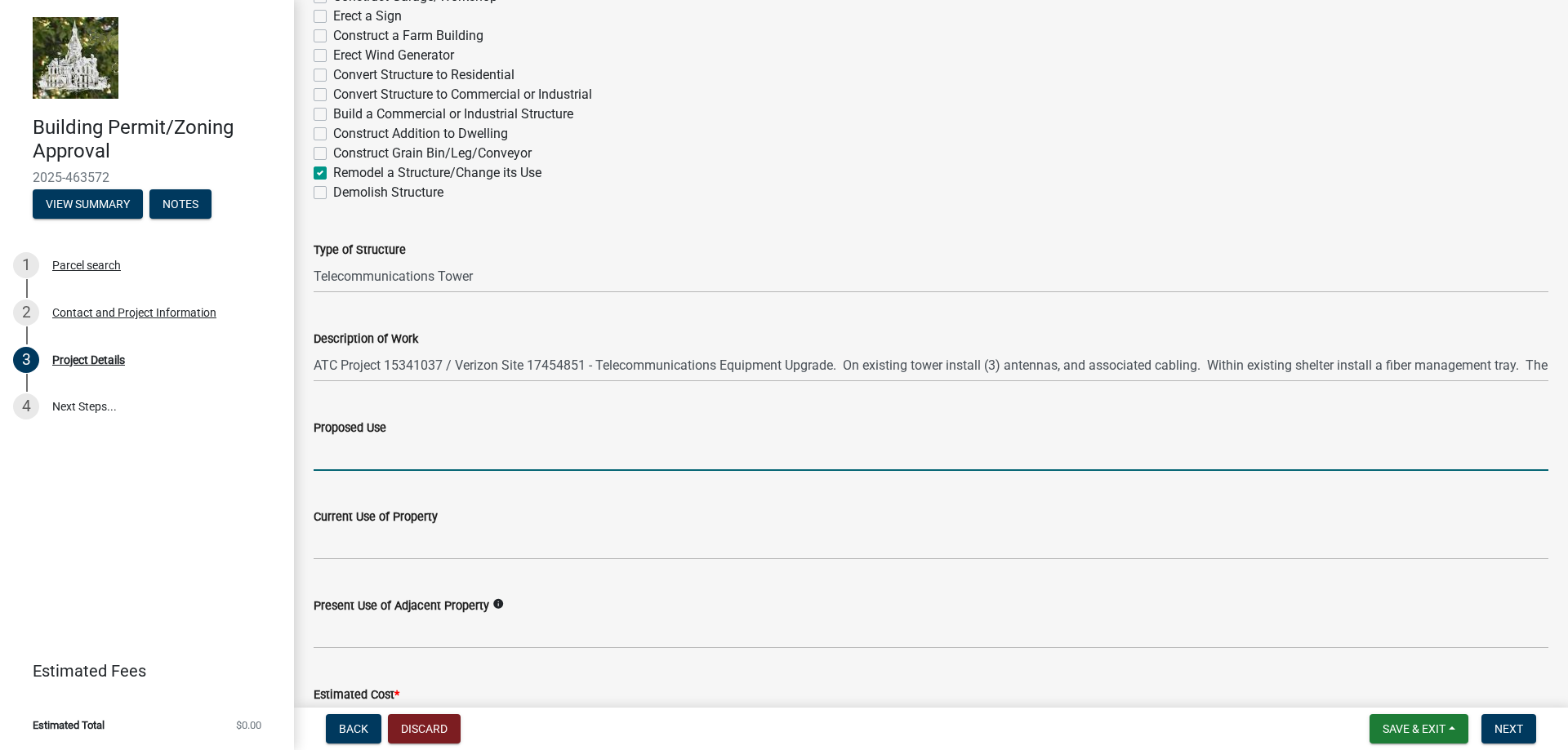
click at [360, 460] on input "Proposed Use" at bounding box center [932, 454] width 1235 height 33
type input "Existing Telecommunications Tower"
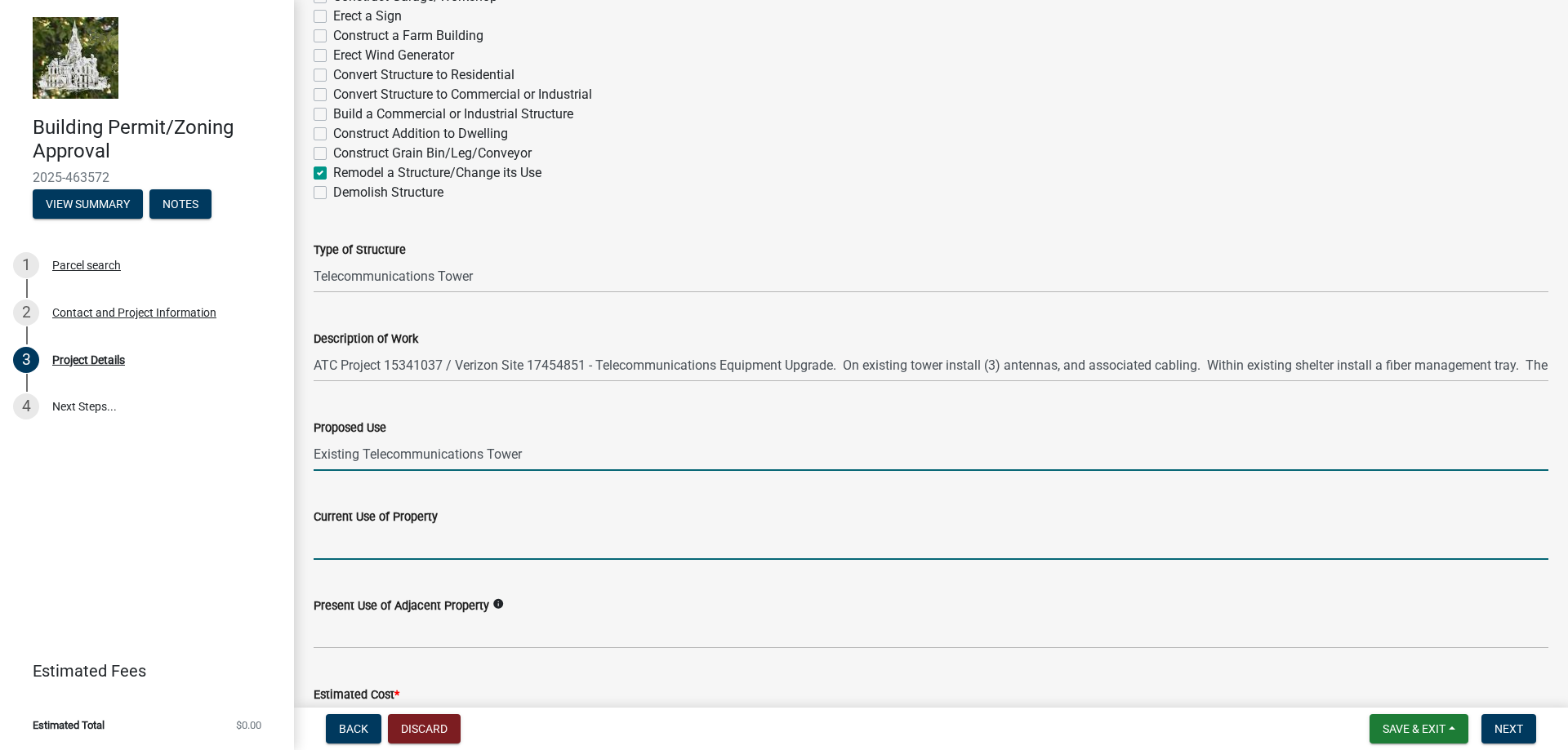
click at [385, 539] on input "Current Use of Property" at bounding box center [932, 542] width 1235 height 33
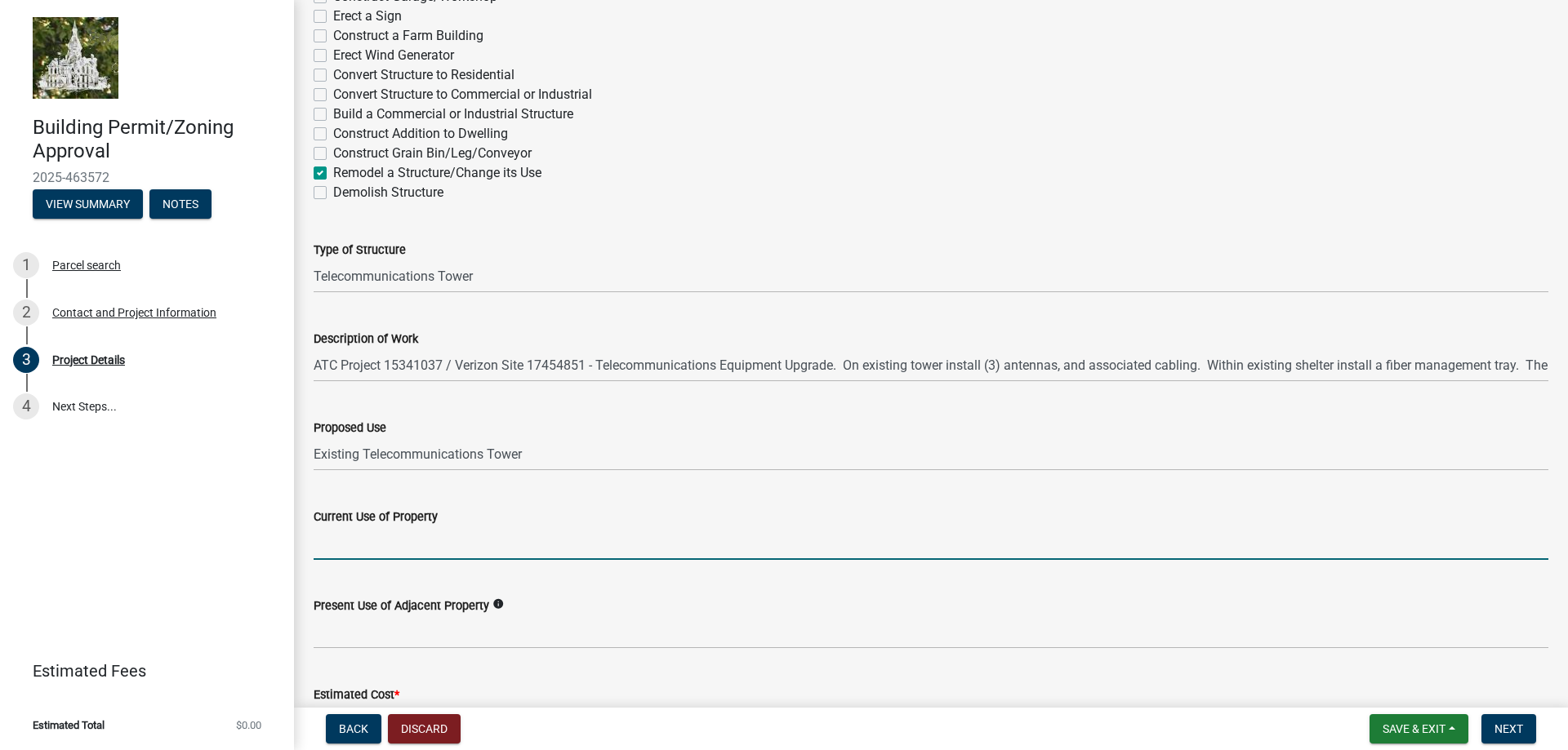
type input "Existing Telecommunications Tower"
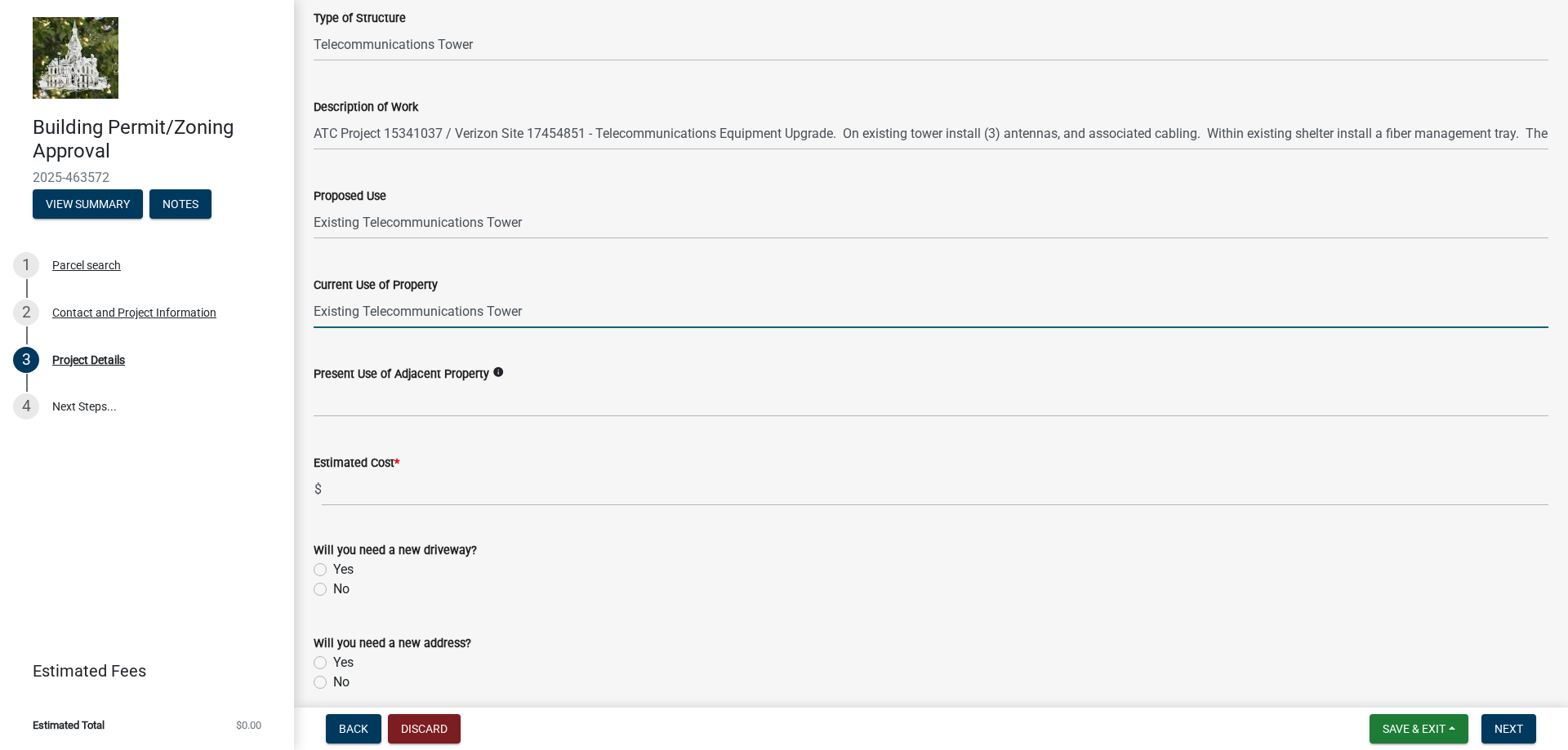
scroll to position [409, 0]
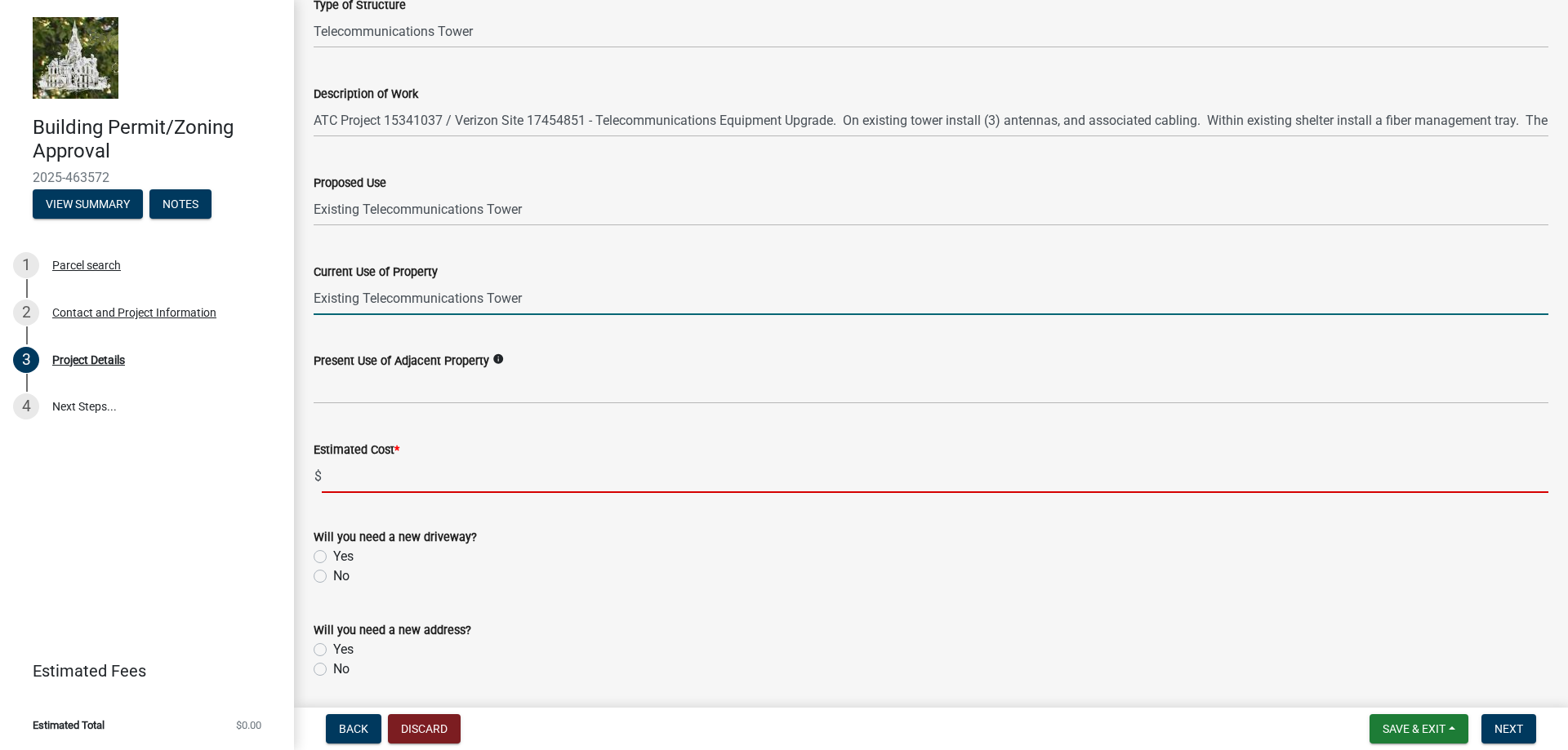
click at [397, 485] on input "text" at bounding box center [934, 476] width 1227 height 33
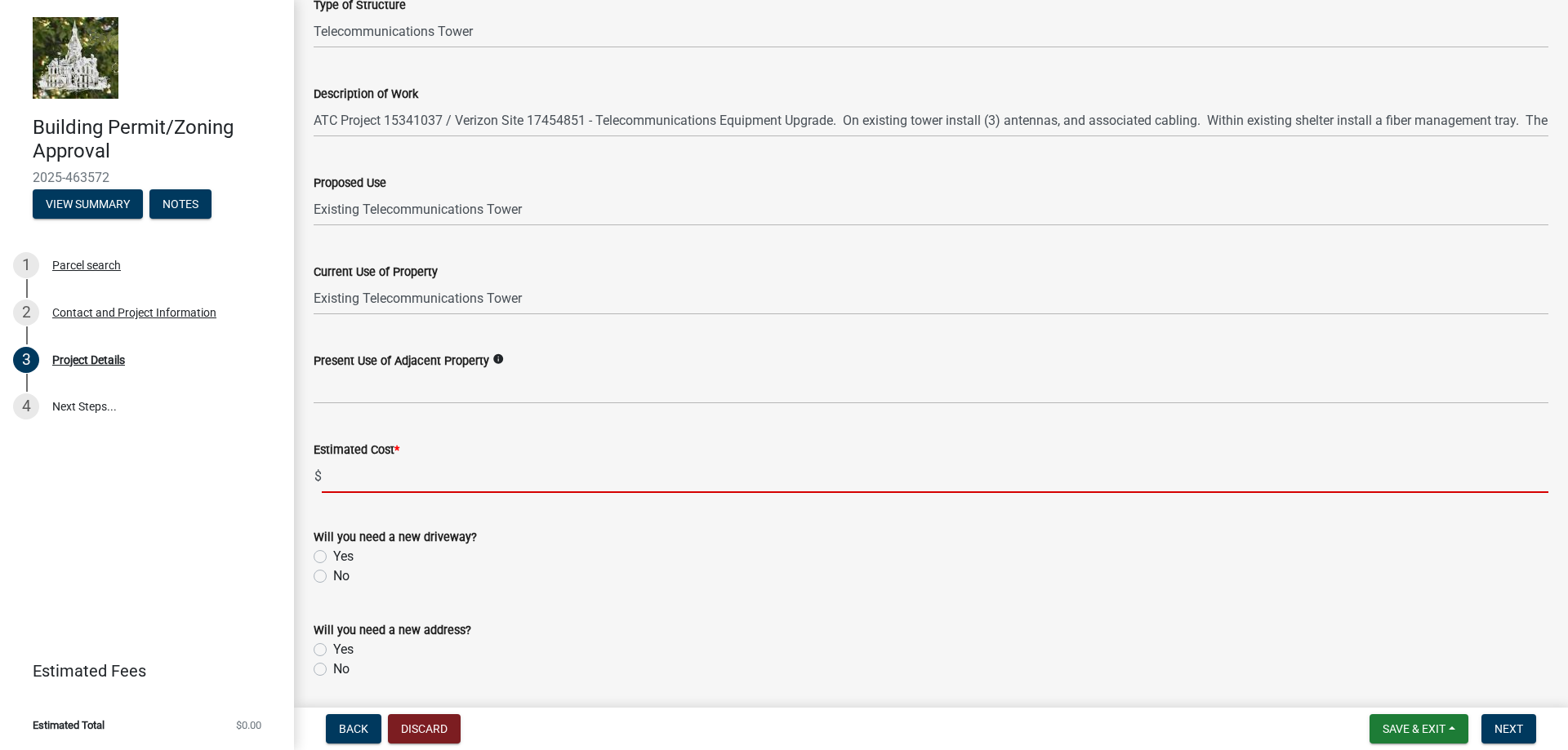
type input "210000"
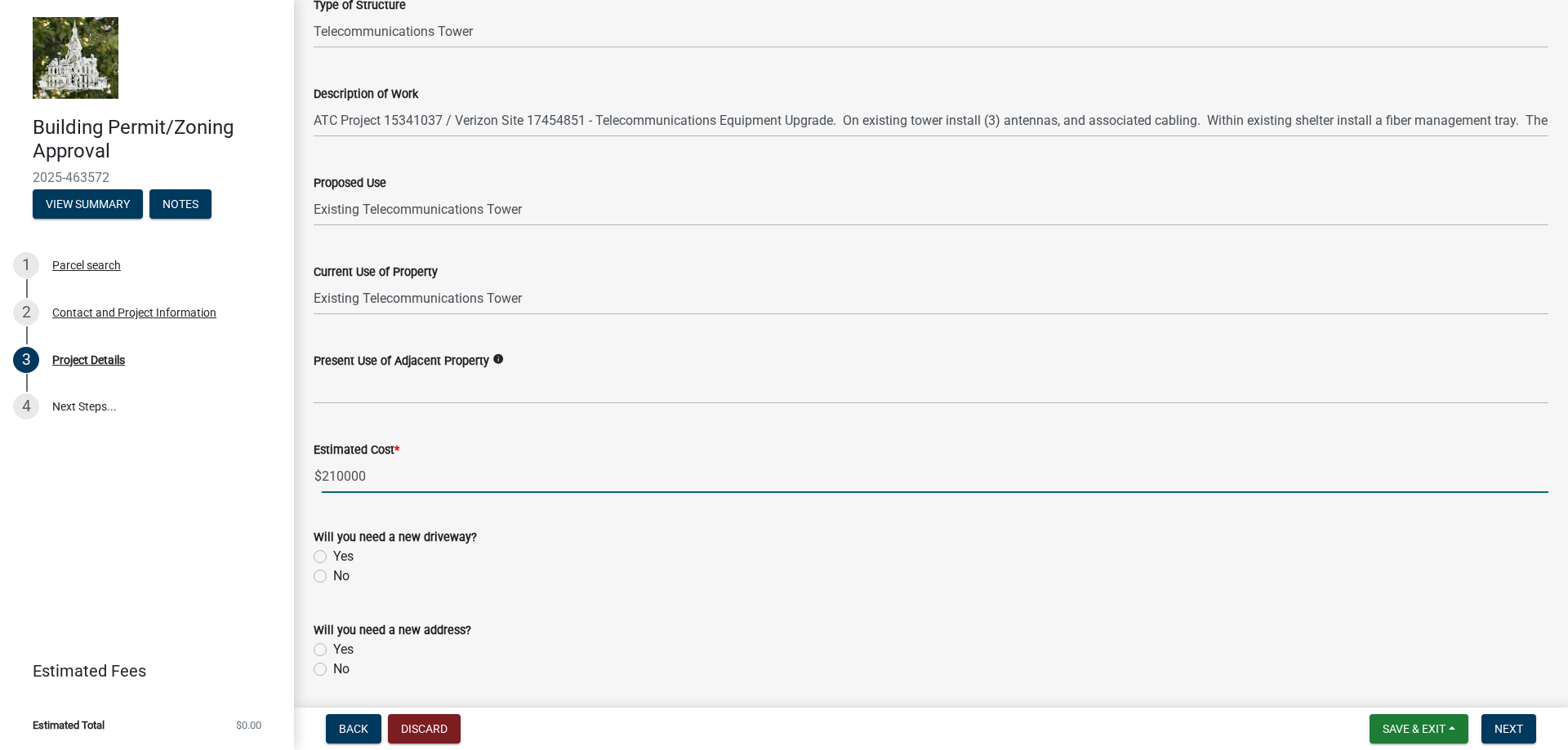
scroll to position [465, 0]
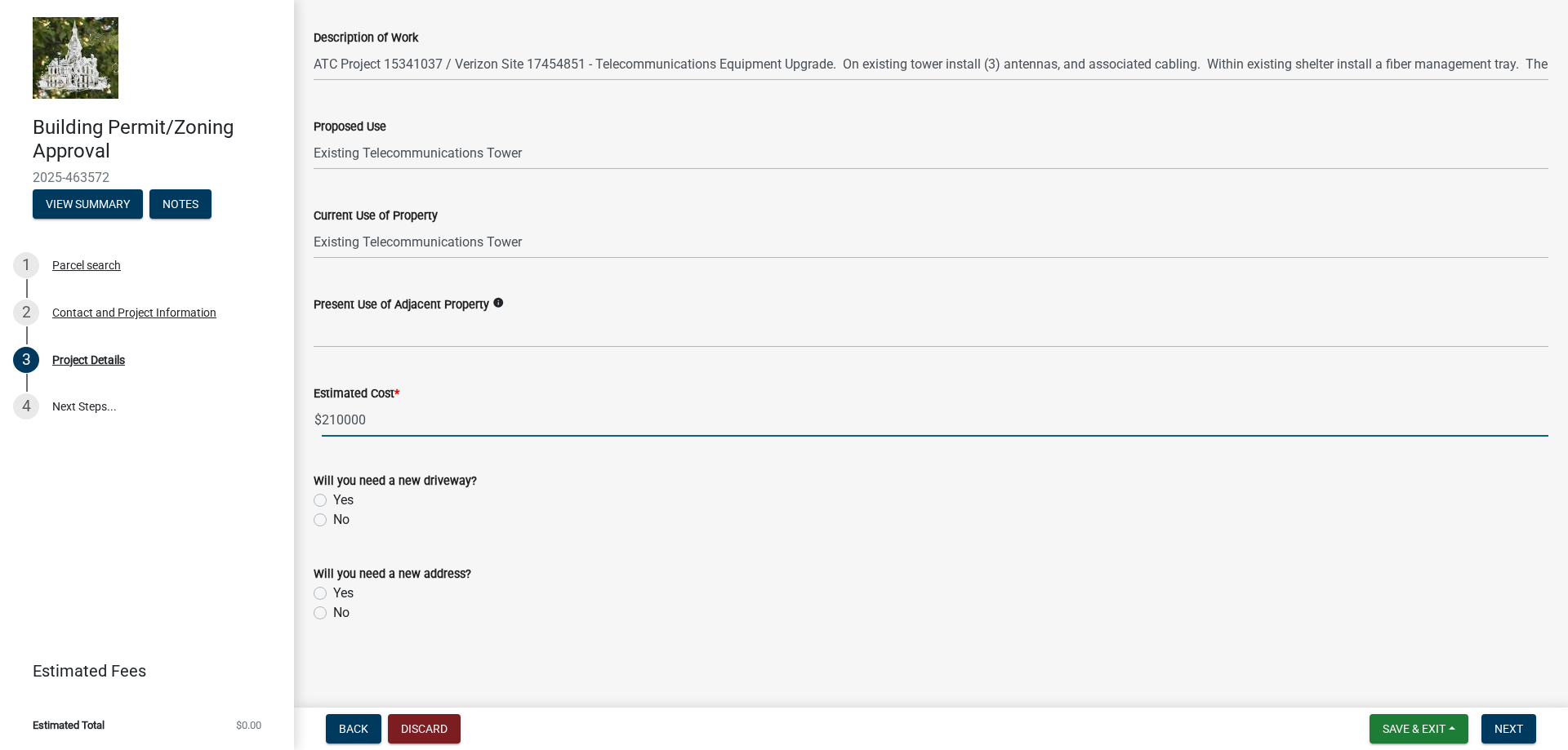
click at [333, 516] on label "No" at bounding box center [341, 520] width 16 height 20
click at [333, 516] on input "No" at bounding box center [338, 515] width 10 height 10
radio input "true"
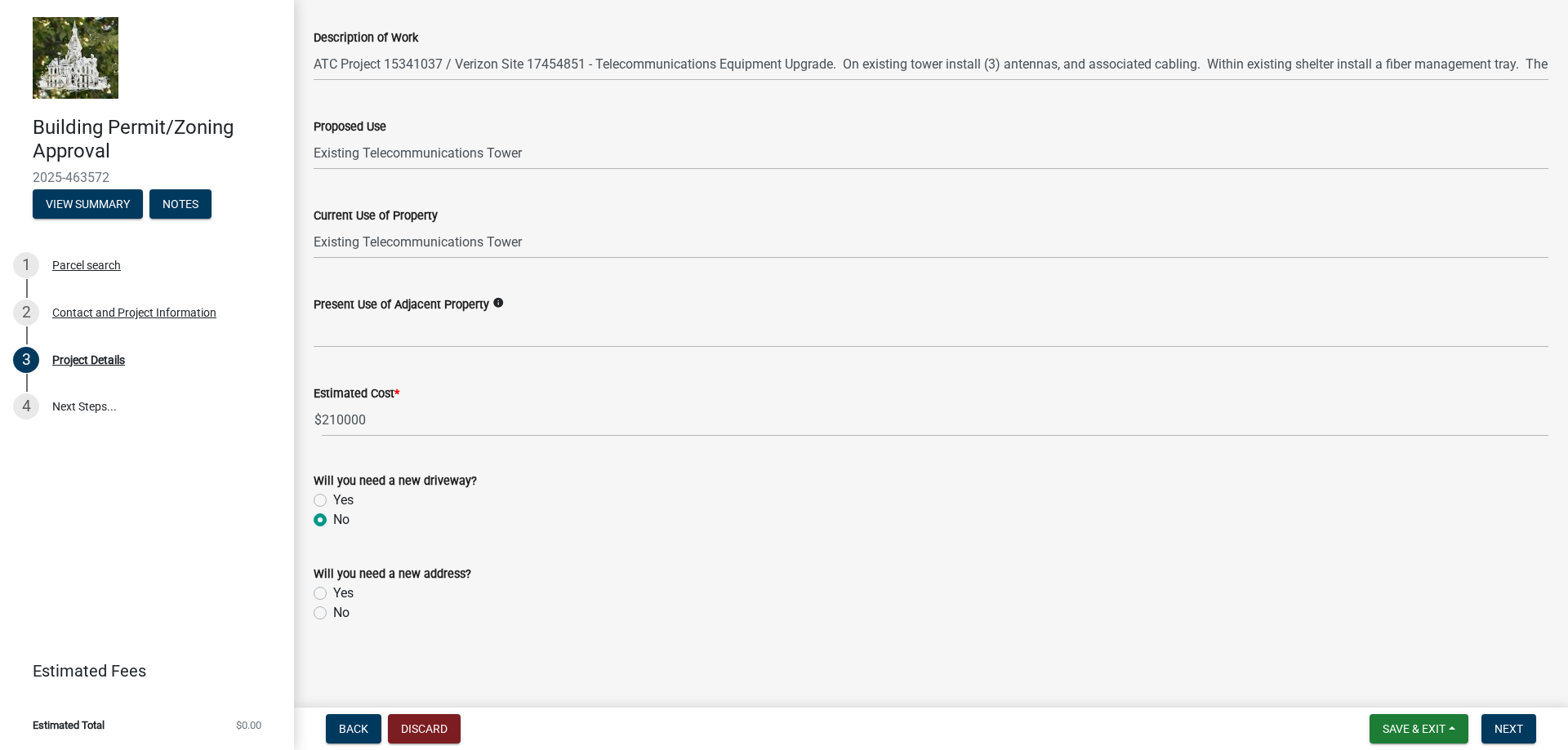
click at [333, 609] on label "No" at bounding box center [341, 613] width 16 height 20
click at [333, 609] on input "No" at bounding box center [338, 608] width 10 height 10
radio input "true"
click at [1518, 728] on span "Next" at bounding box center [1509, 729] width 28 height 13
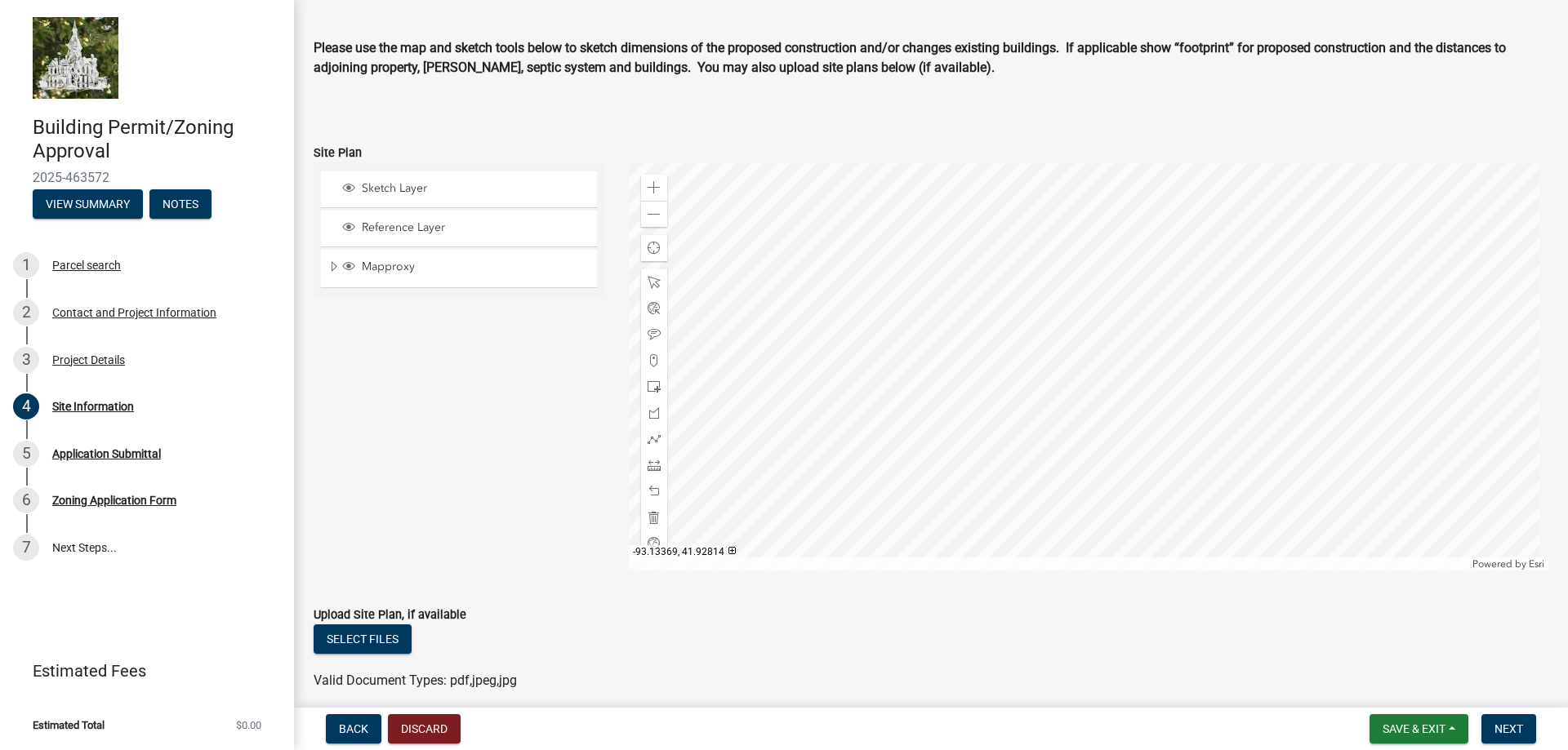
scroll to position [82, 0]
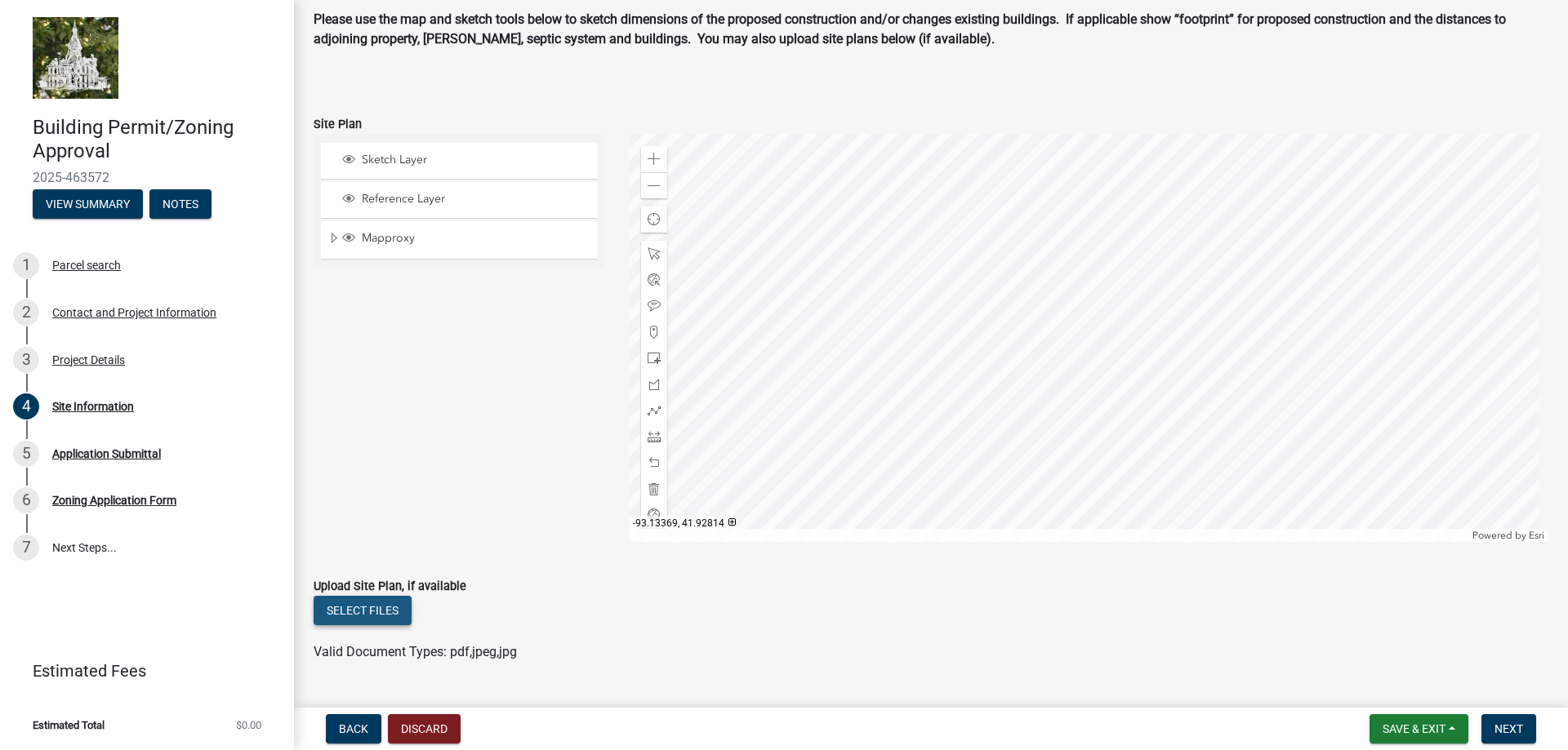
click at [364, 604] on button "Select files" at bounding box center [362, 611] width 98 height 29
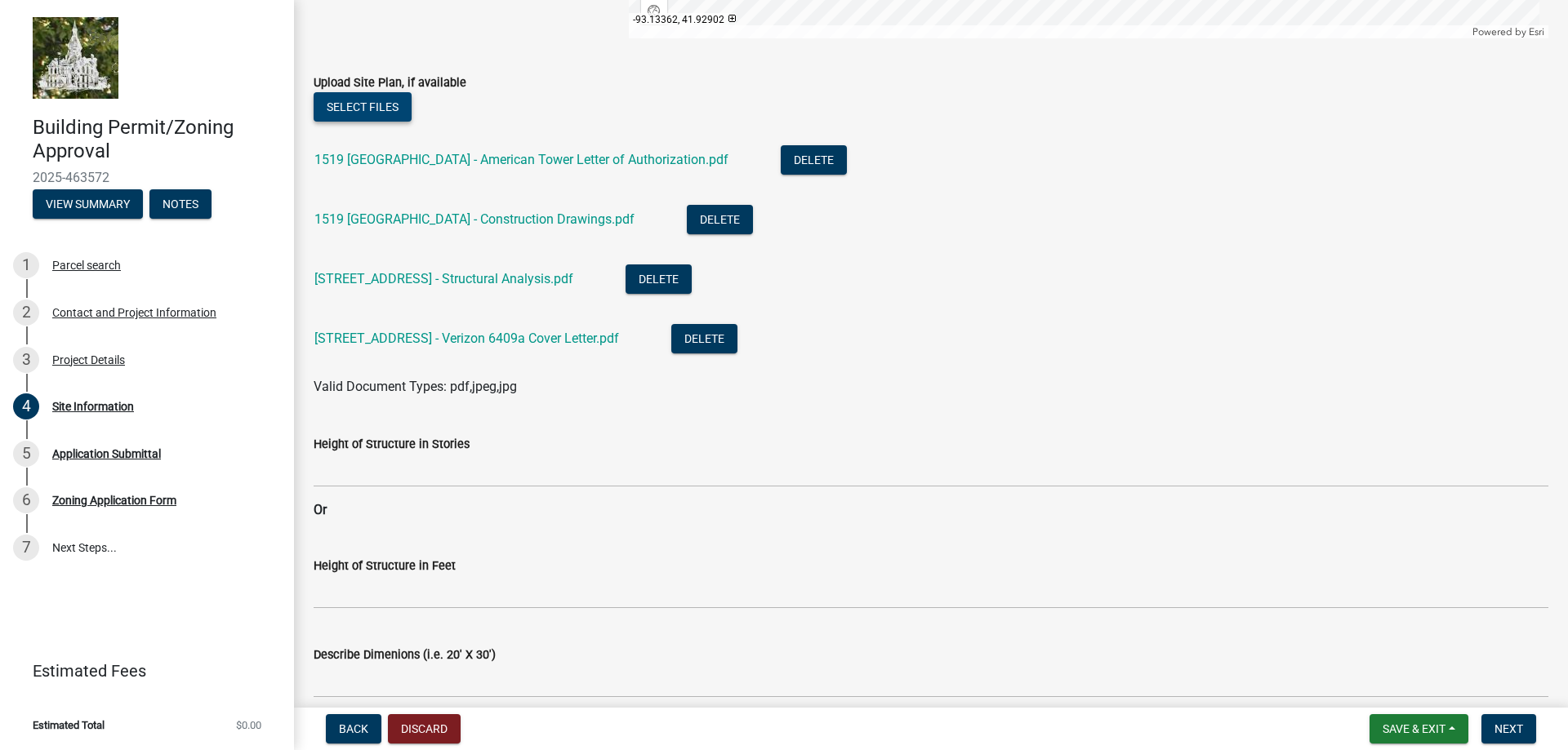
scroll to position [735, 0]
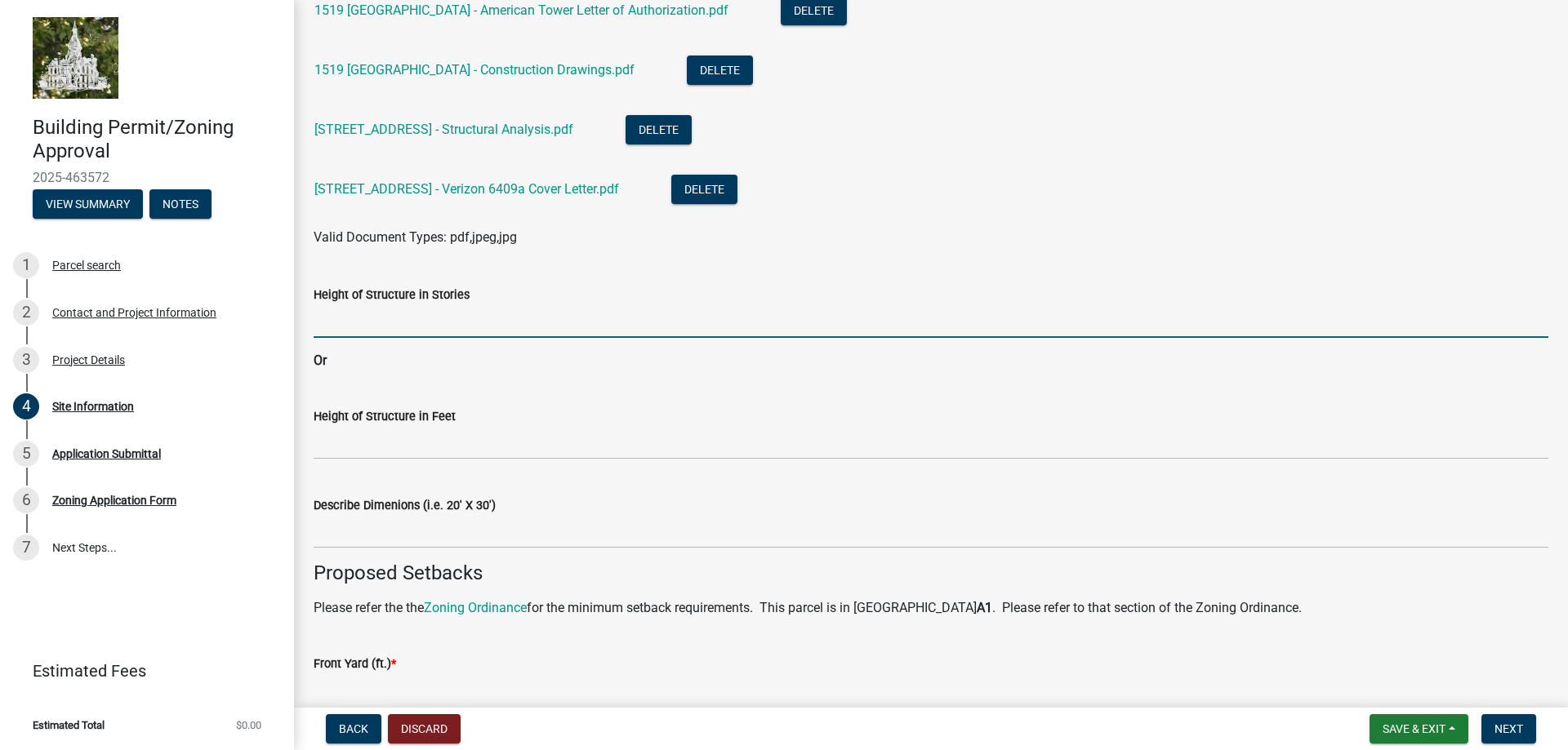
click at [486, 334] on input "Height of Structure in Stories" at bounding box center [932, 320] width 1235 height 33
click at [486, 326] on input "Height of Structure in Stories" at bounding box center [932, 320] width 1235 height 33
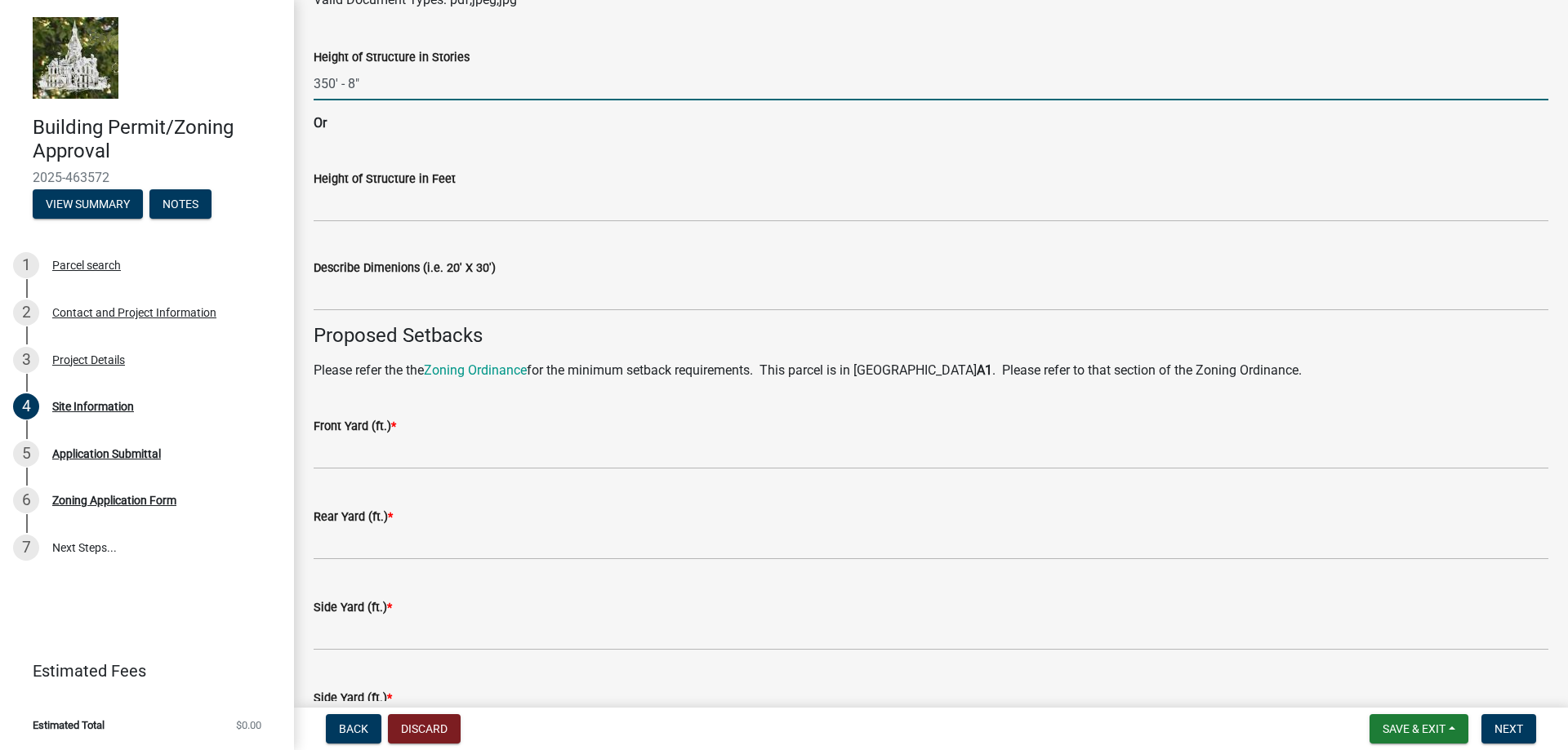
scroll to position [979, 0]
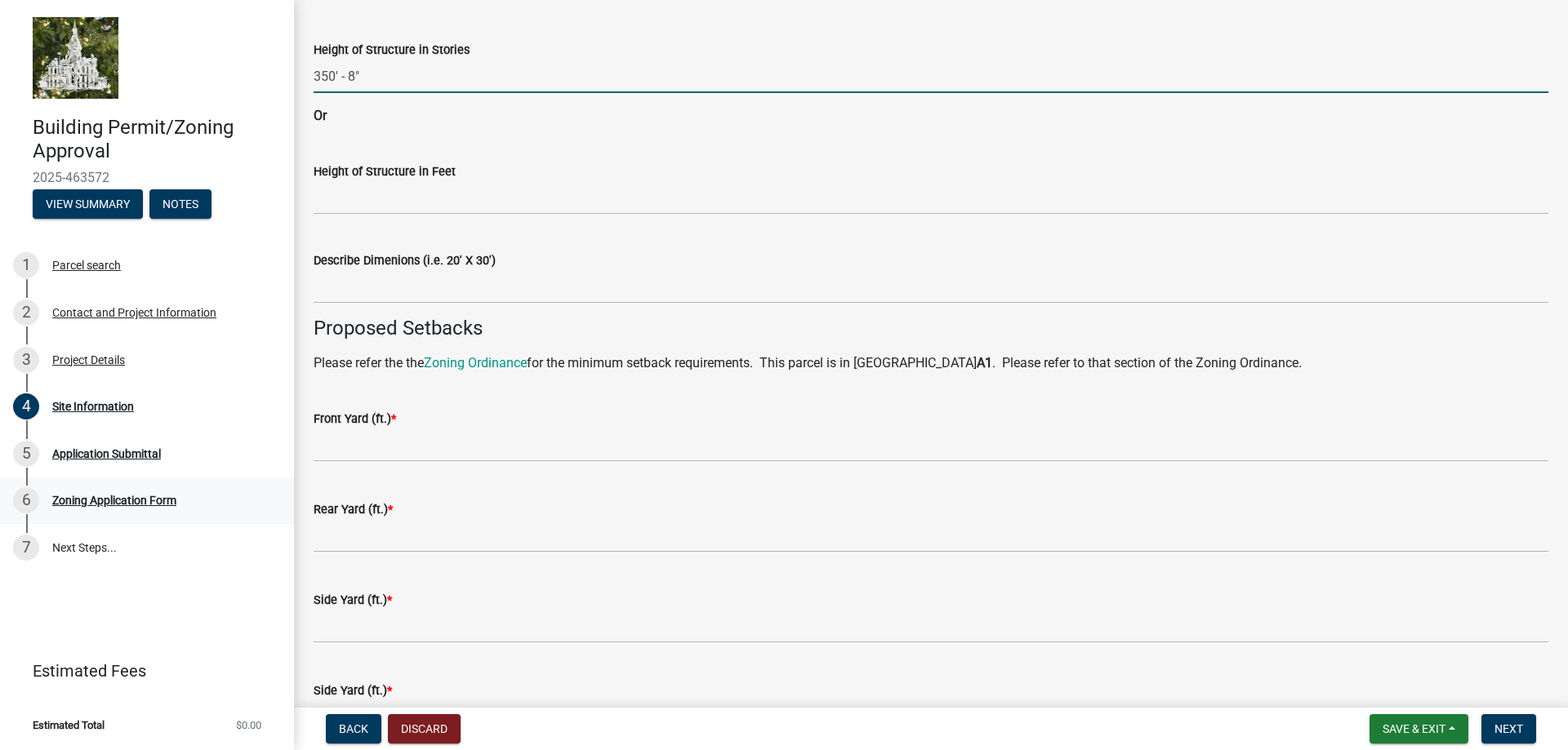
type input "350' - 8""
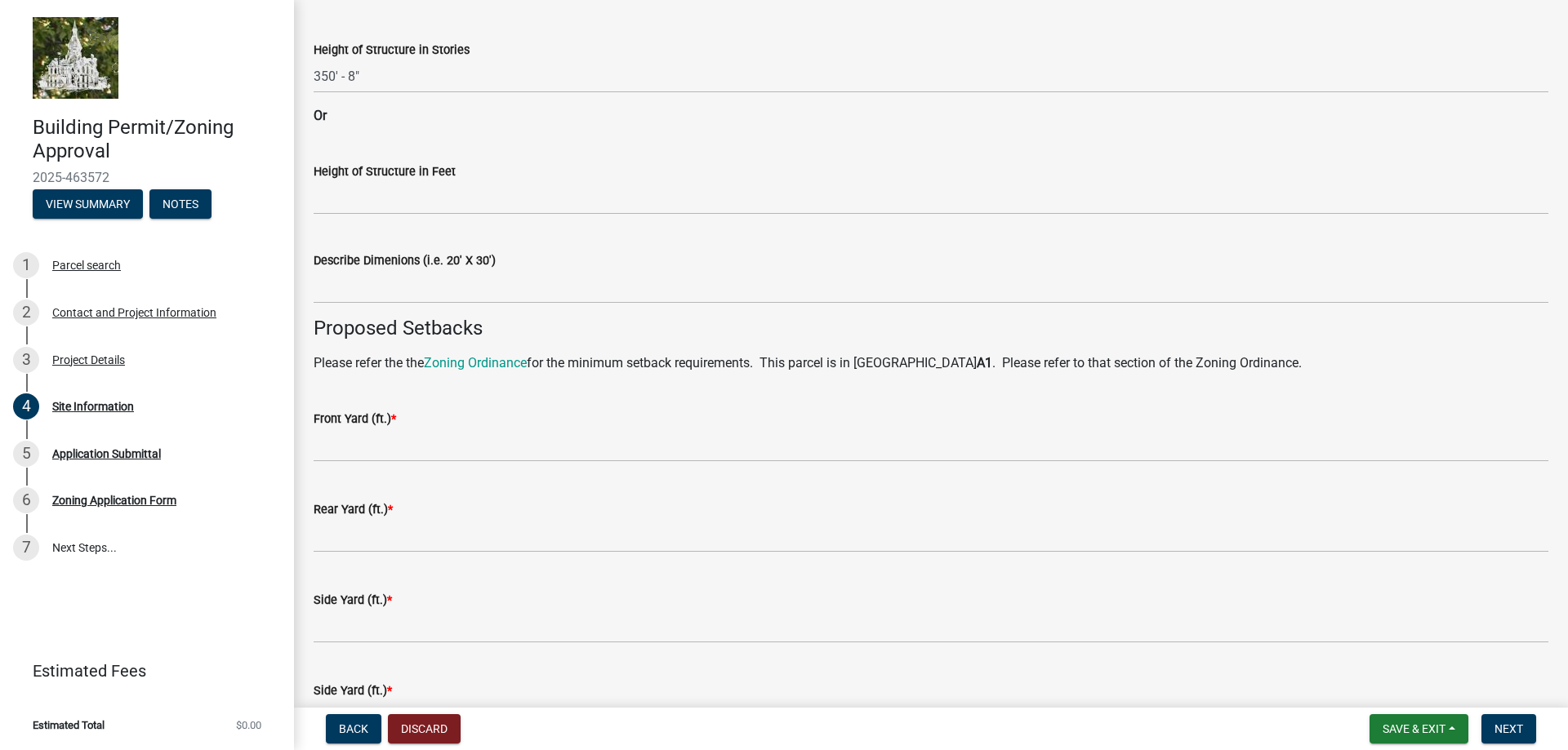
click at [574, 464] on wm-data-entity-input "Front Yard (ft.) *" at bounding box center [932, 431] width 1235 height 91
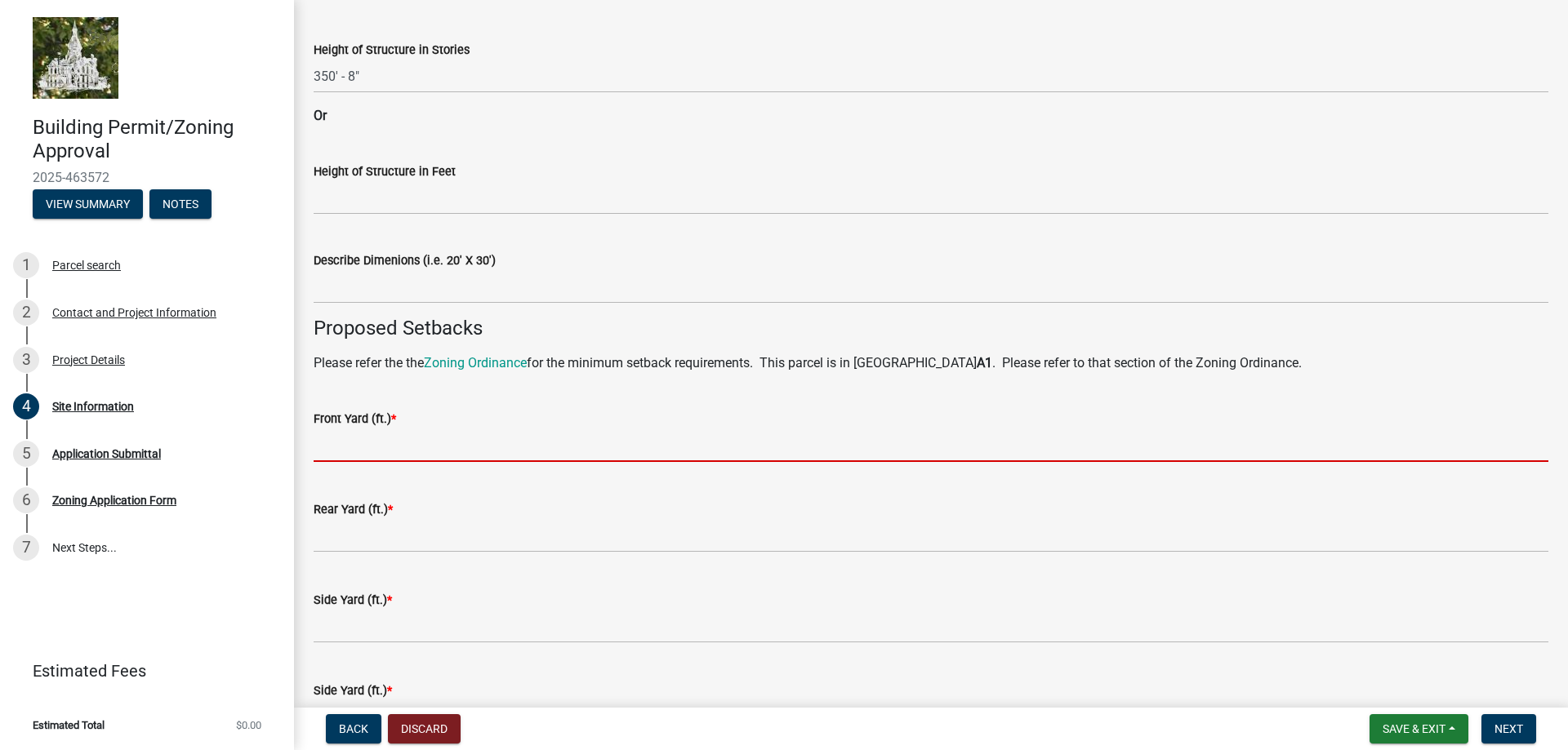
click at [400, 434] on input "text" at bounding box center [932, 445] width 1235 height 33
type input "0"
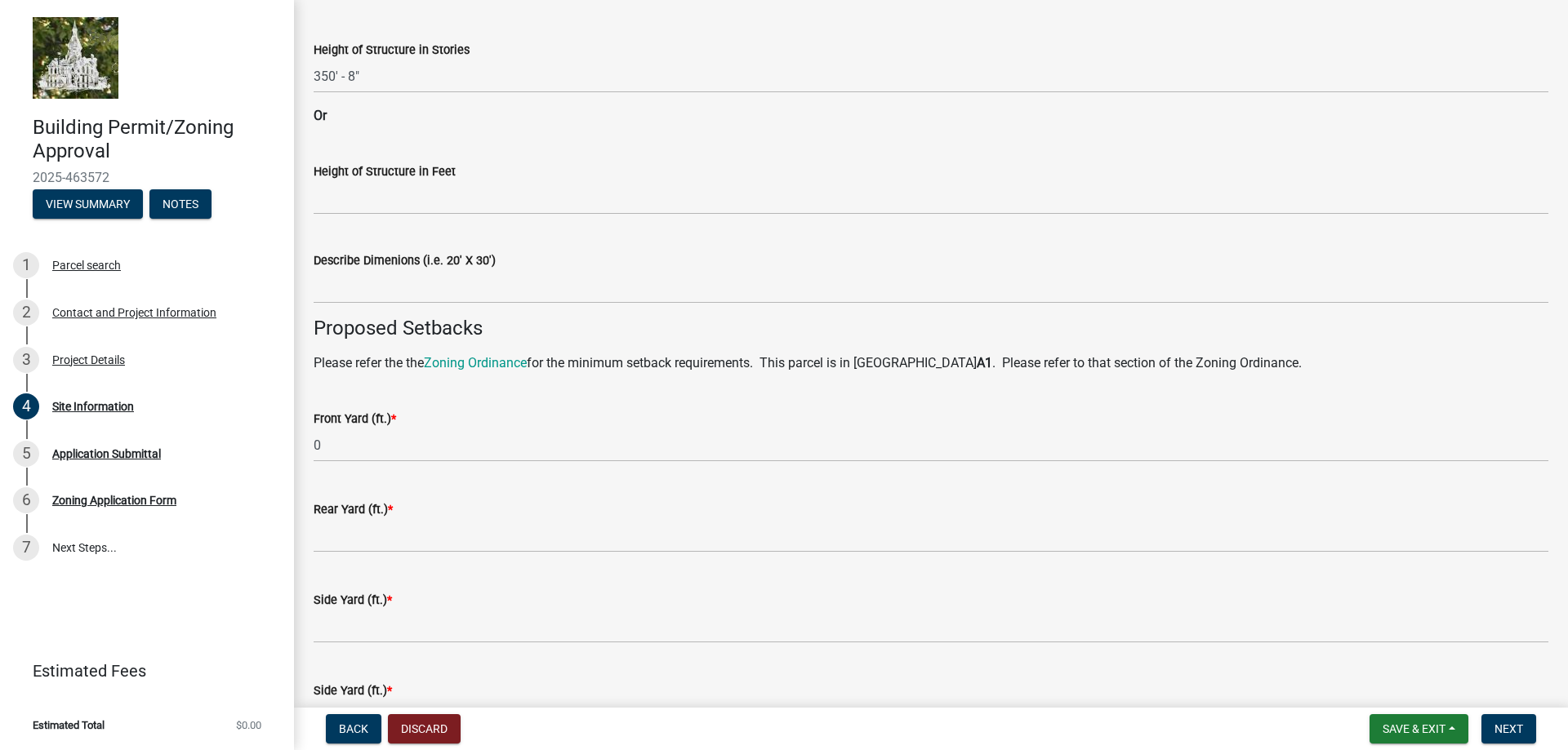
drag, startPoint x: 427, startPoint y: 492, endPoint x: 416, endPoint y: 530, distance: 39.6
click at [427, 492] on div "Rear Yard (ft.) *" at bounding box center [932, 515] width 1235 height 76
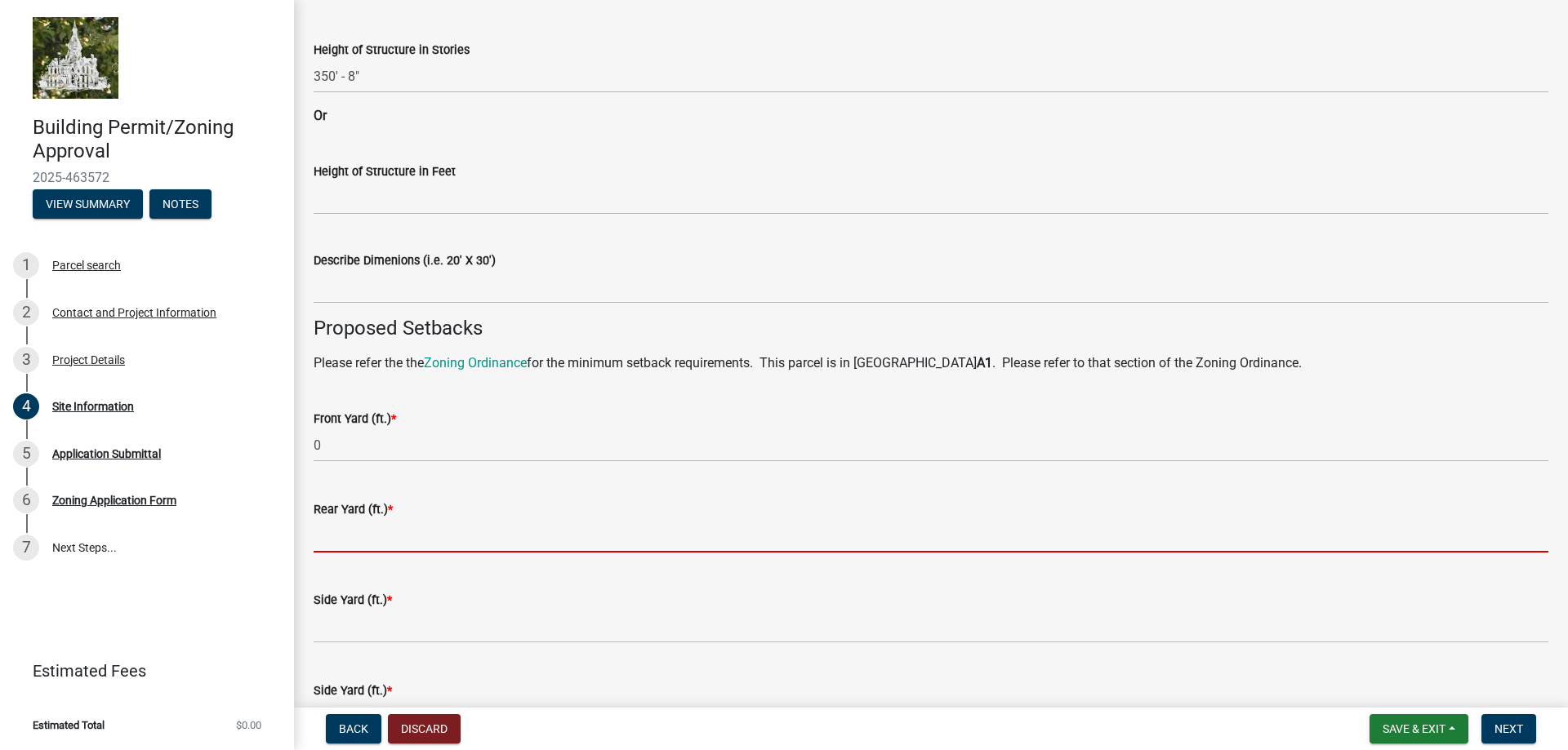
click at [412, 538] on input "text" at bounding box center [932, 536] width 1235 height 33
type input "0"
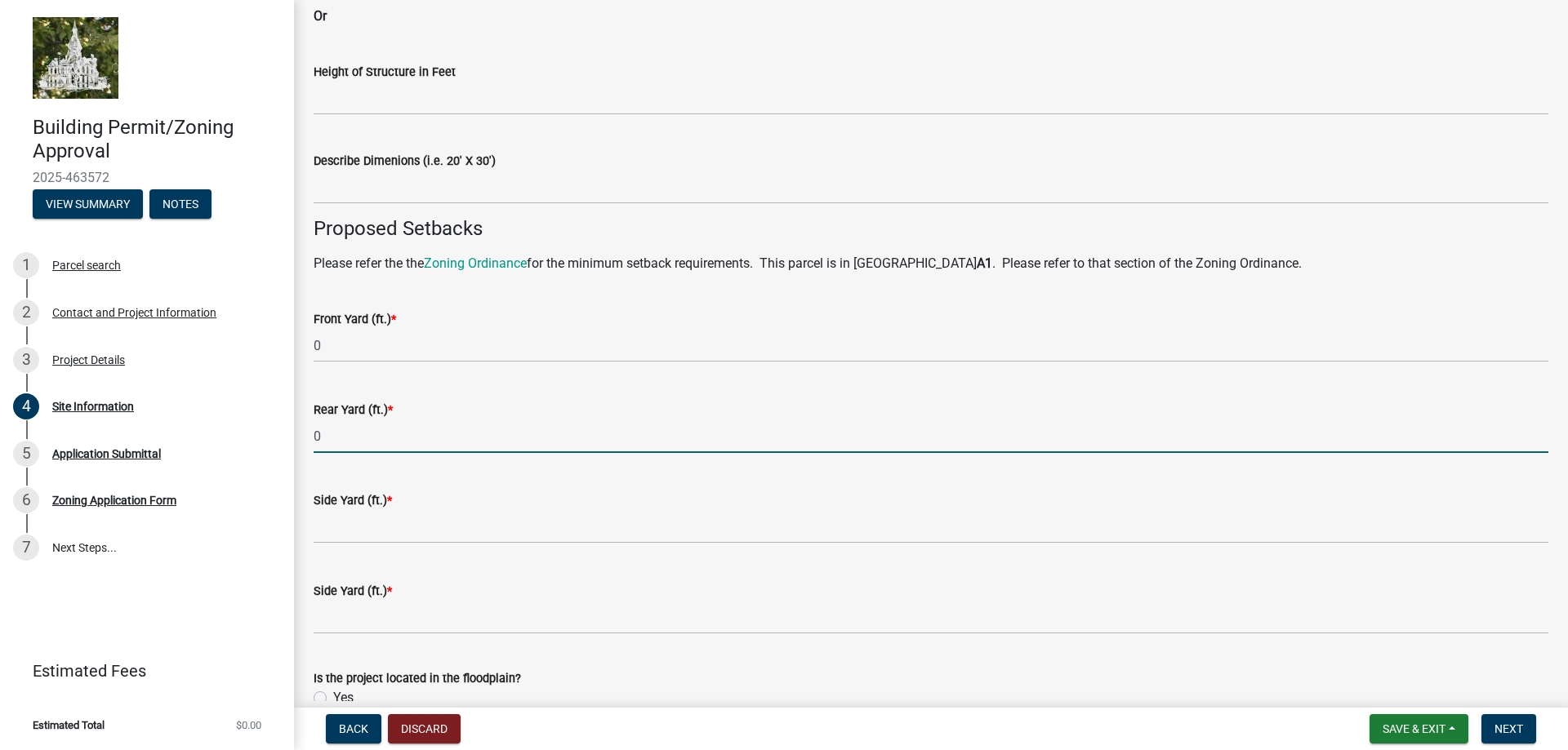
scroll to position [1184, 0]
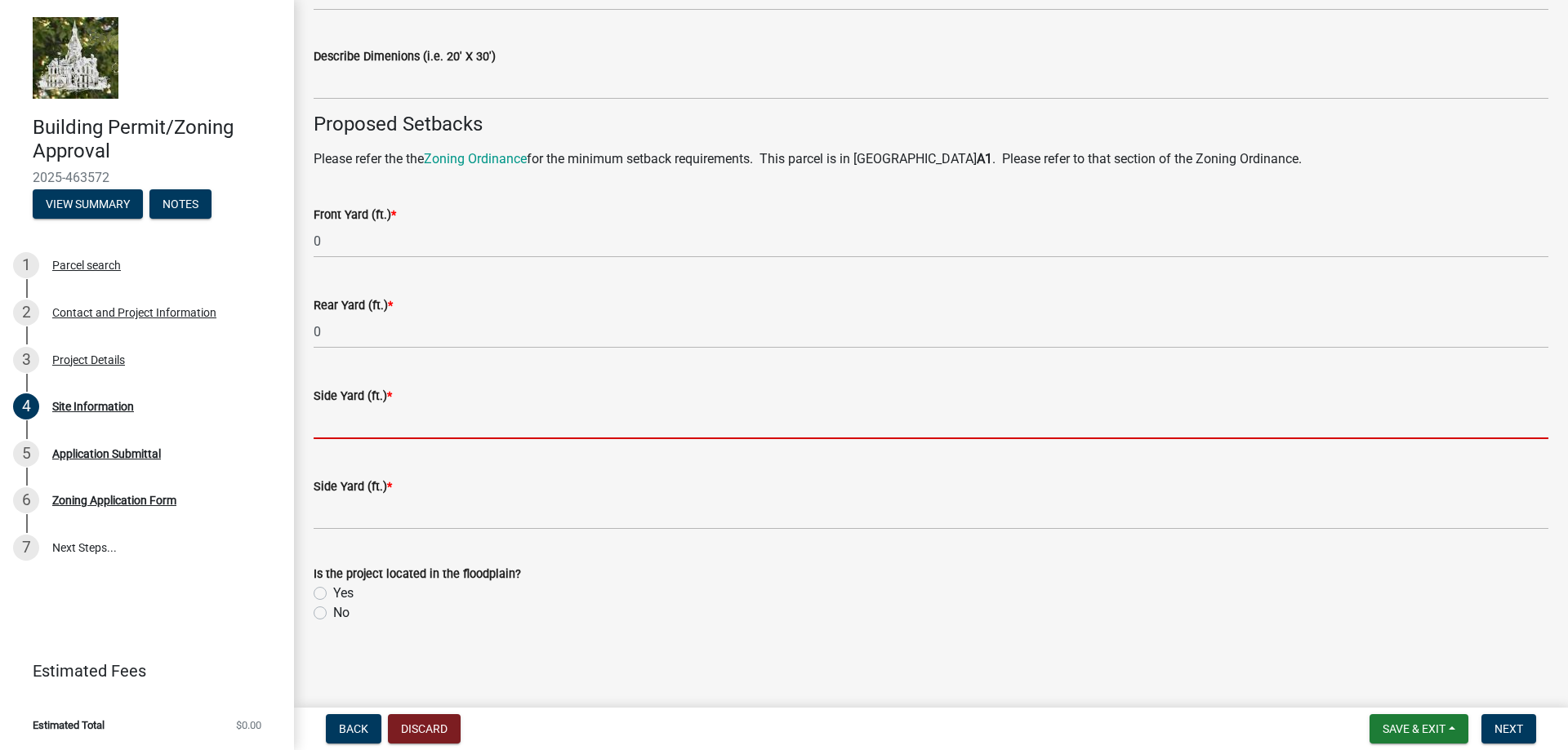
click at [346, 427] on input "text" at bounding box center [932, 422] width 1235 height 33
type input "0"
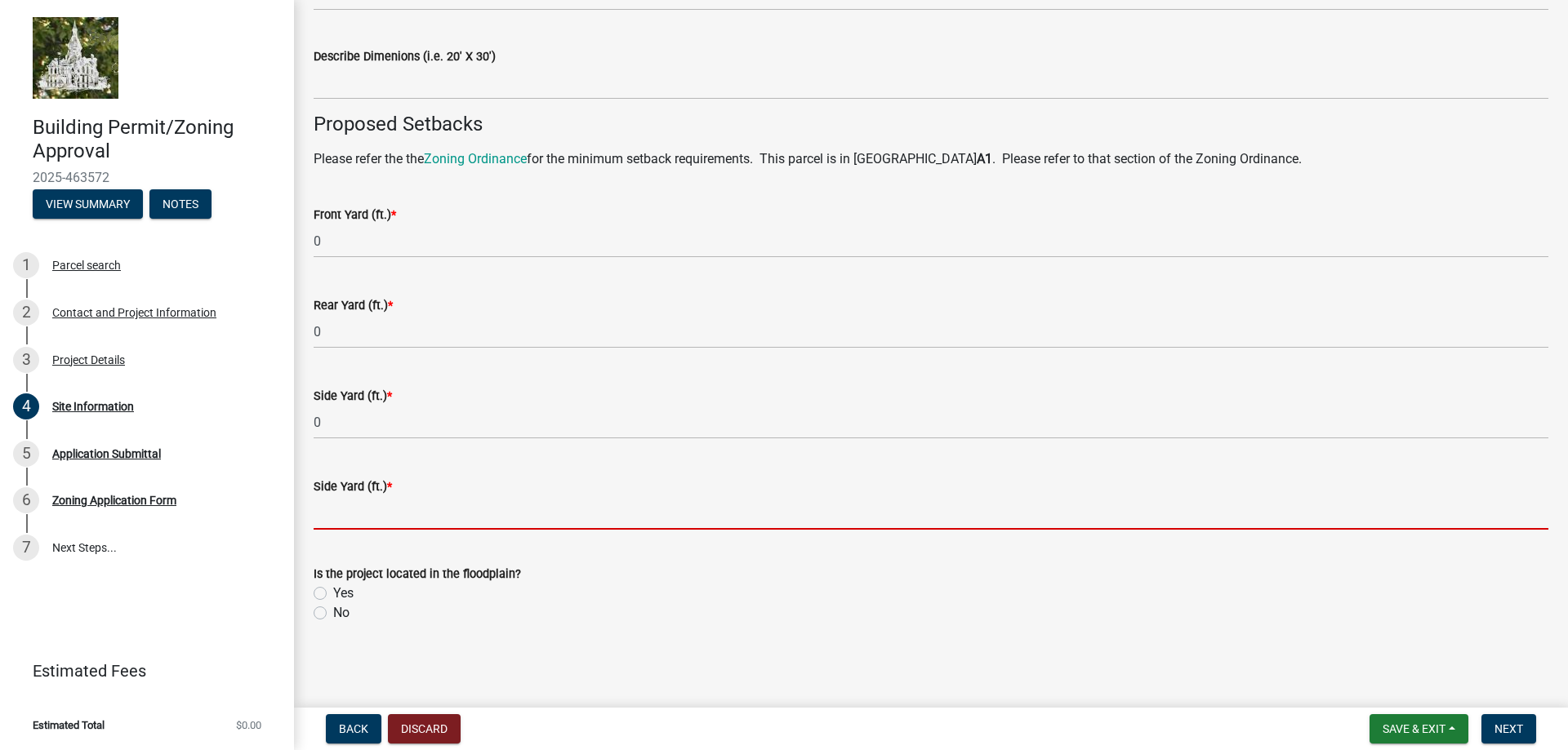
click at [392, 511] on input "text" at bounding box center [932, 513] width 1235 height 33
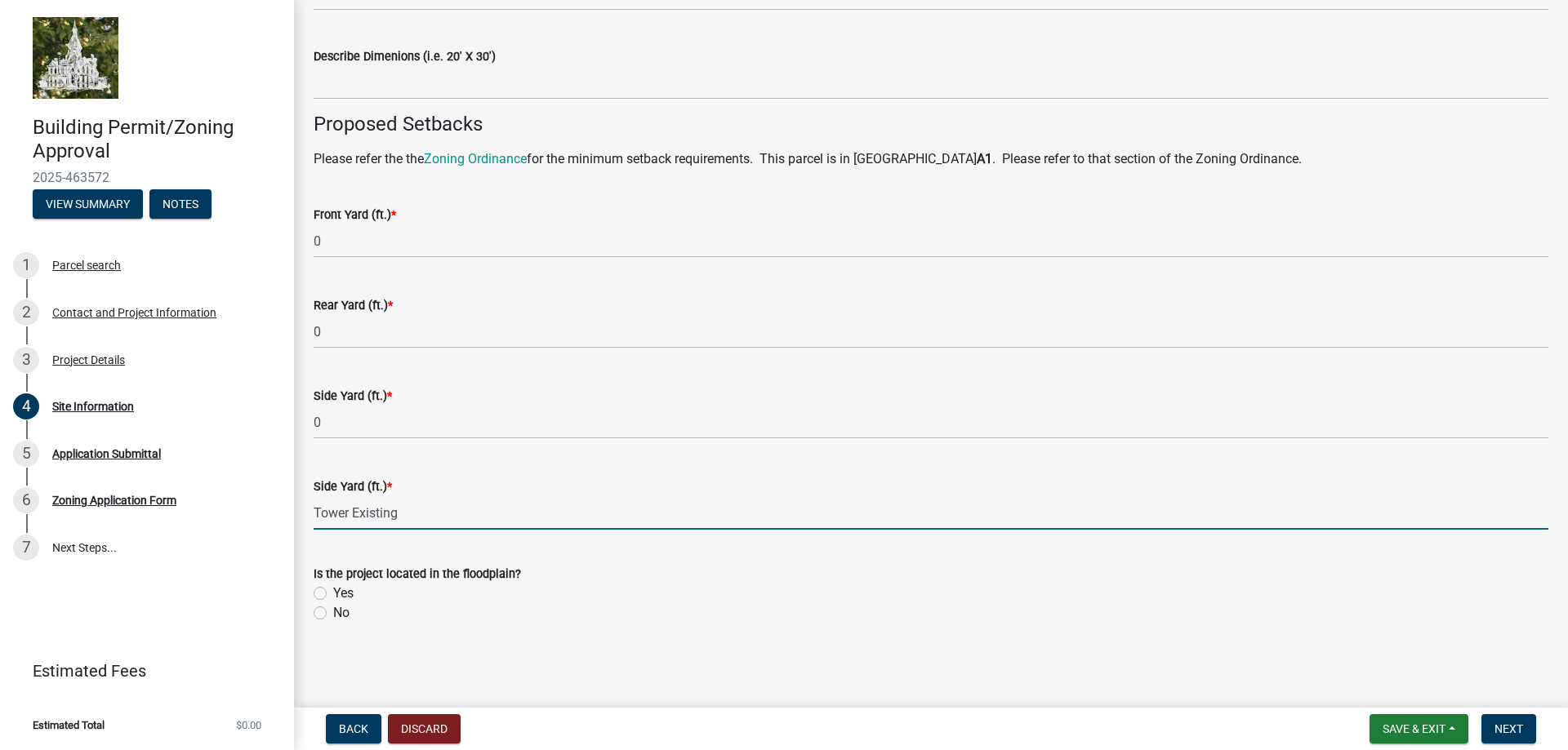
type input "0"
click at [317, 605] on div "No" at bounding box center [932, 613] width 1235 height 20
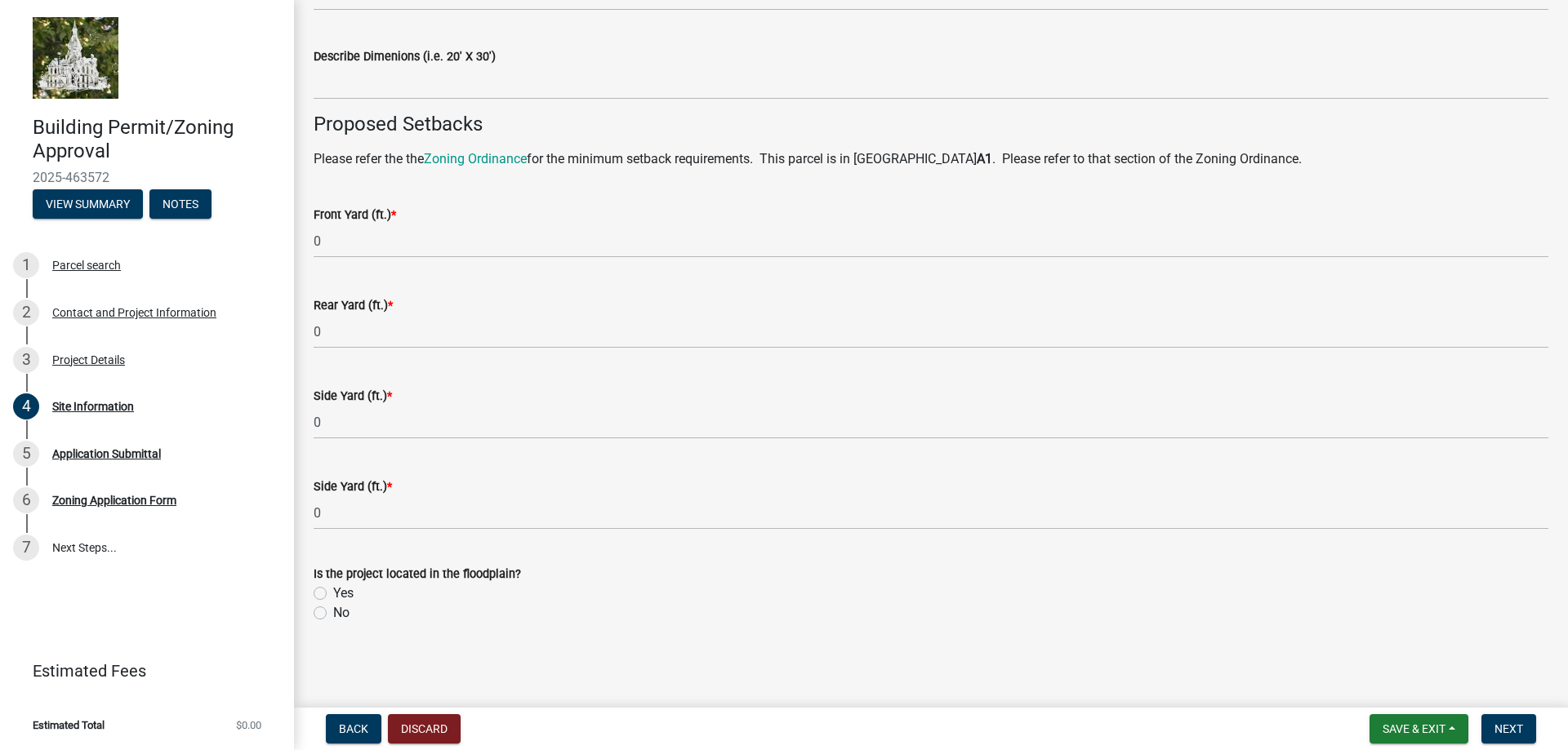
click at [333, 615] on label "No" at bounding box center [341, 613] width 16 height 20
click at [333, 614] on input "No" at bounding box center [338, 608] width 10 height 10
radio input "true"
click at [1507, 743] on nav "Back Discard Save & Exit Save Save & Exit Next" at bounding box center [931, 729] width 1274 height 43
click at [1516, 727] on span "Next" at bounding box center [1509, 729] width 28 height 13
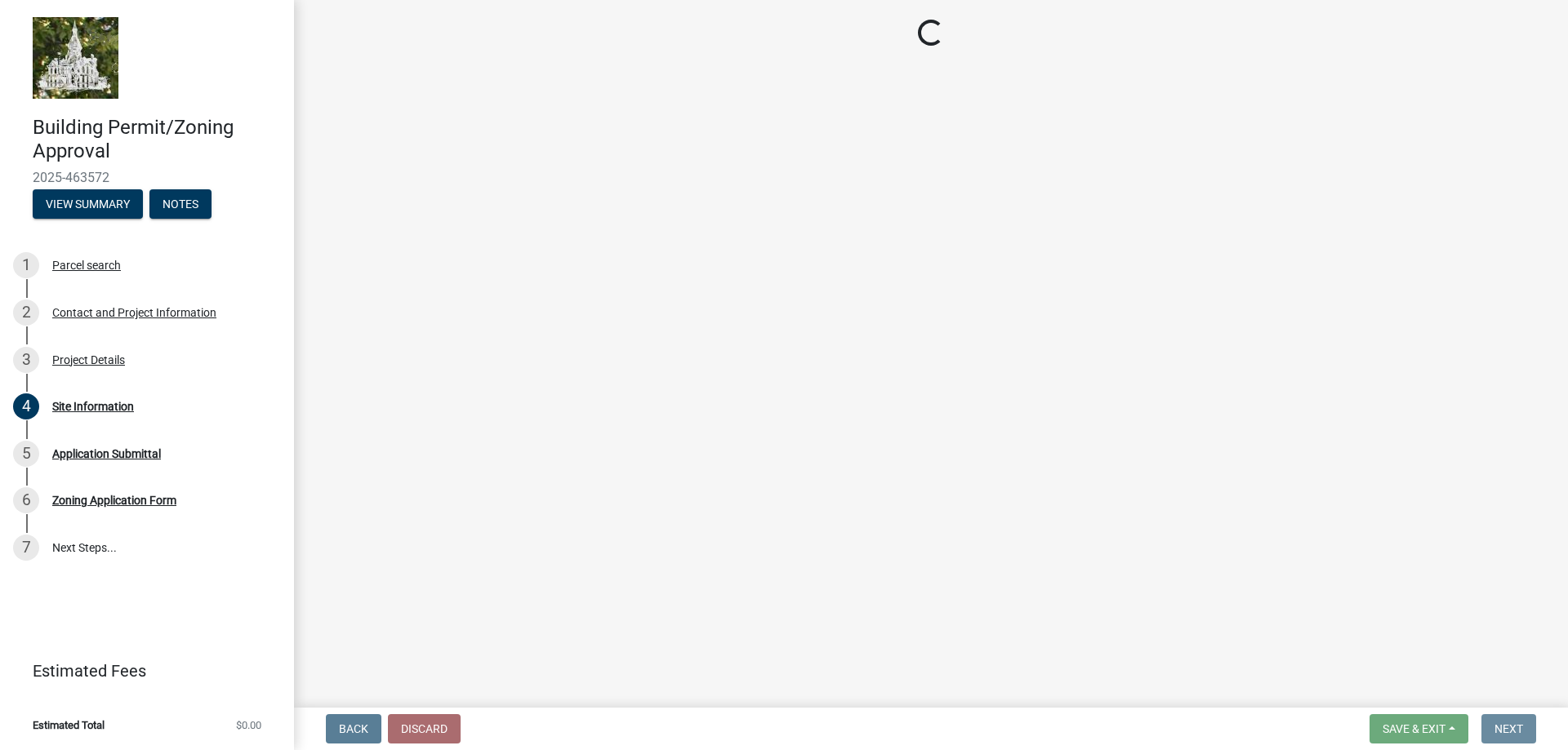
scroll to position [0, 0]
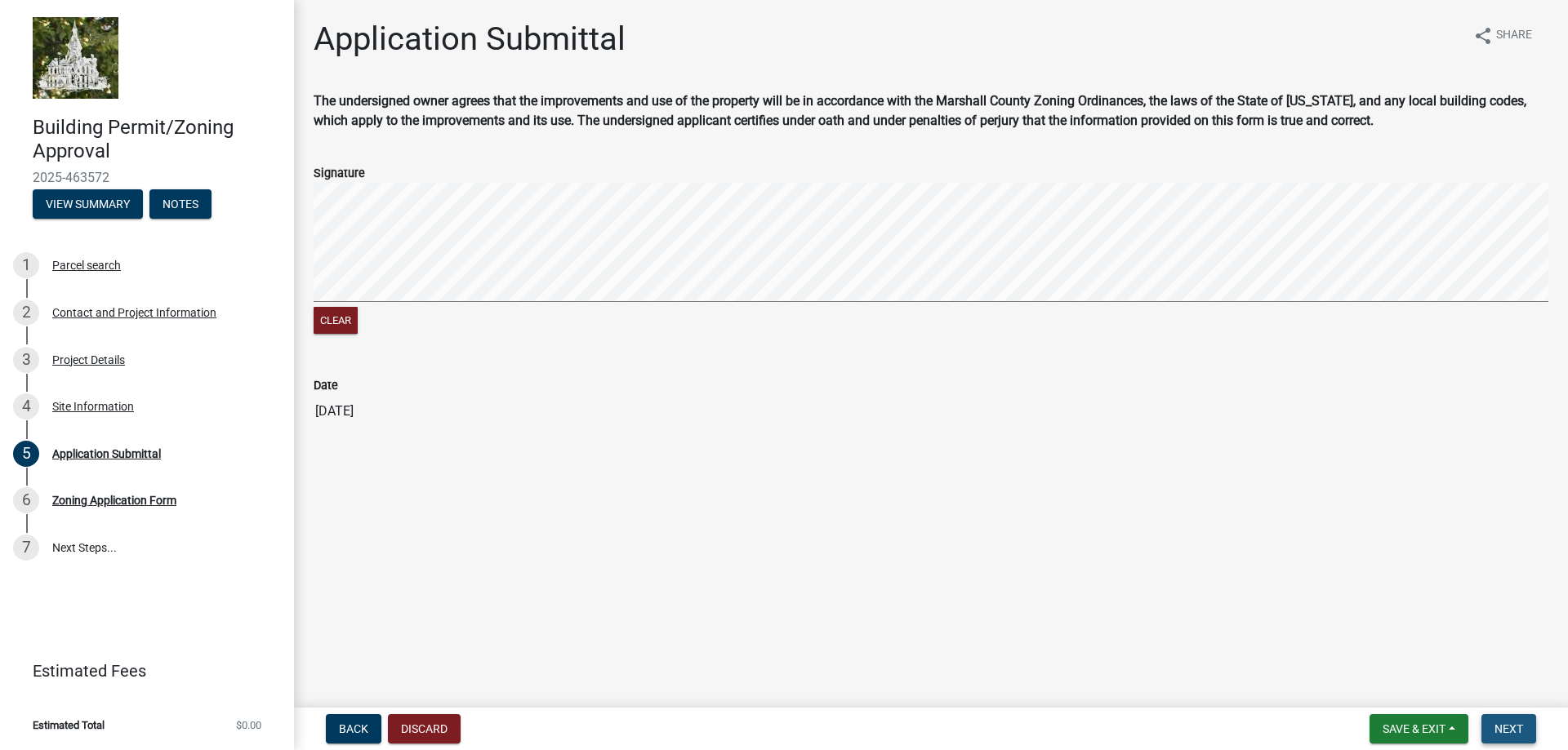
click at [1506, 738] on button "Next" at bounding box center [1509, 728] width 55 height 29
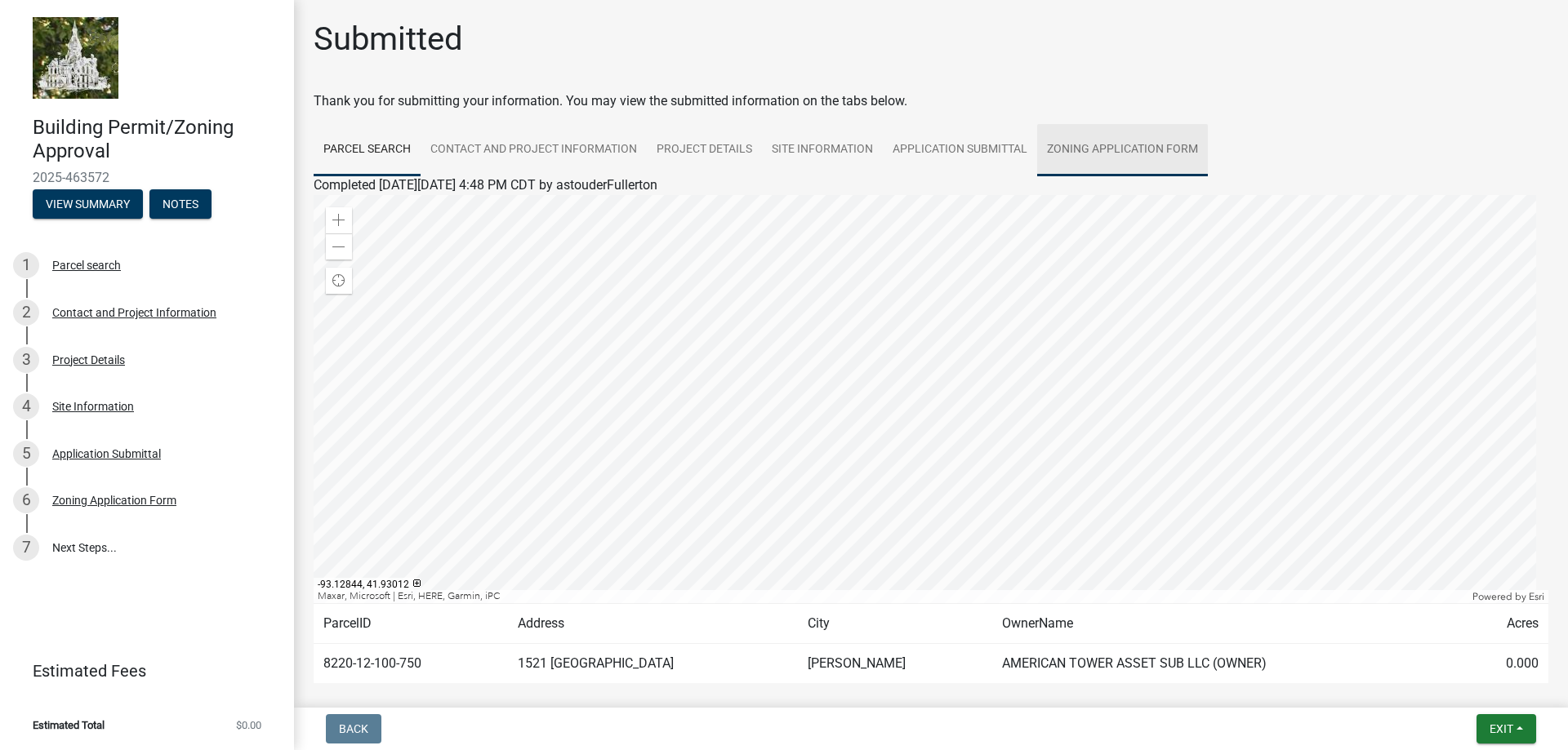
click at [1127, 149] on link "Zoning Application Form" at bounding box center [1123, 150] width 171 height 52
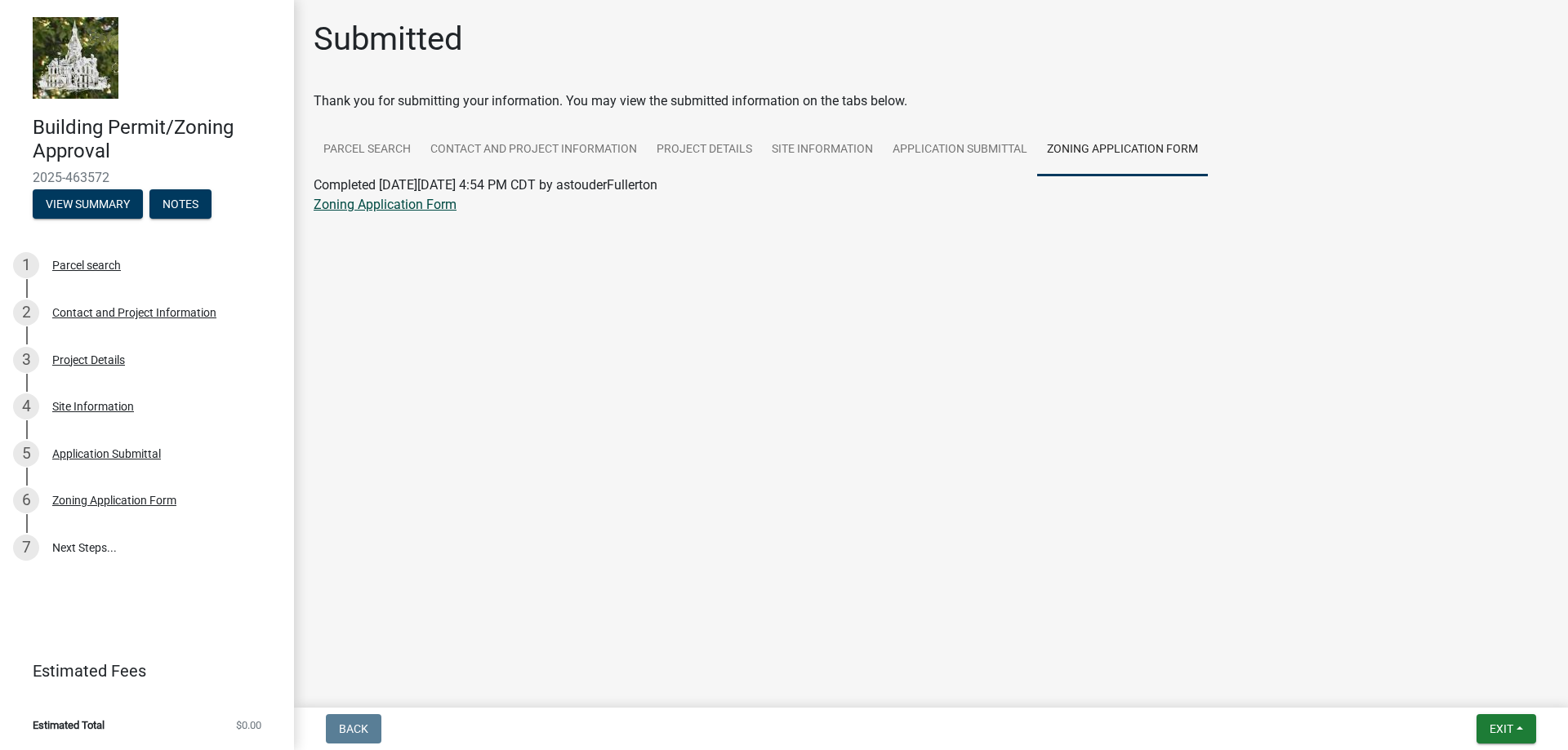
click at [432, 209] on link "Zoning Application Form" at bounding box center [385, 205] width 143 height 15
click at [392, 148] on link "Parcel search" at bounding box center [367, 150] width 107 height 52
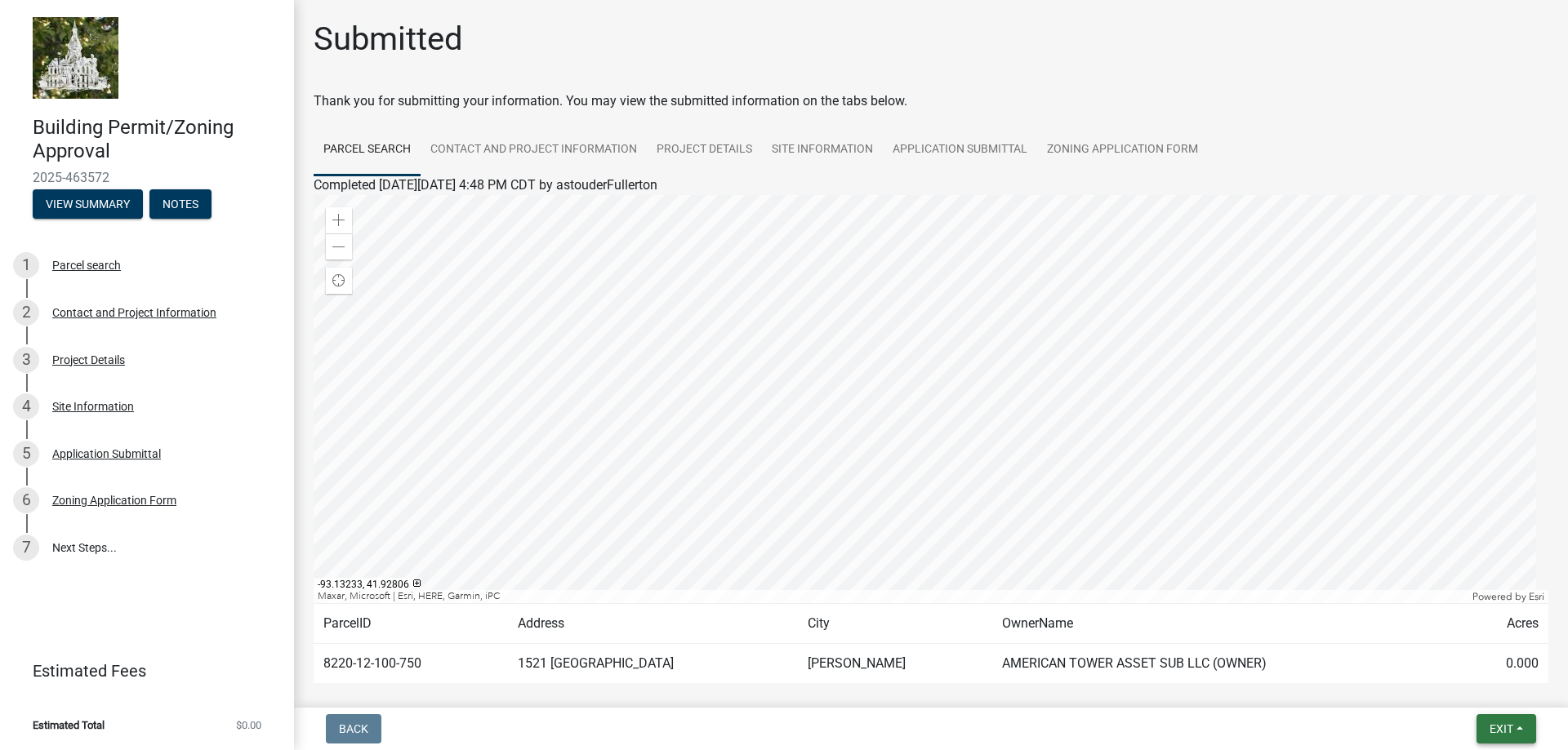
click at [1482, 728] on button "Exit" at bounding box center [1506, 728] width 60 height 29
click at [123, 628] on div "Building Permit/Zoning Approval 2025-463572 View Summary Notes 1 Parcel search …" at bounding box center [147, 375] width 294 height 750
click at [83, 551] on link "7 Next Steps..." at bounding box center [147, 548] width 294 height 47
